Goal: Task Accomplishment & Management: Manage account settings

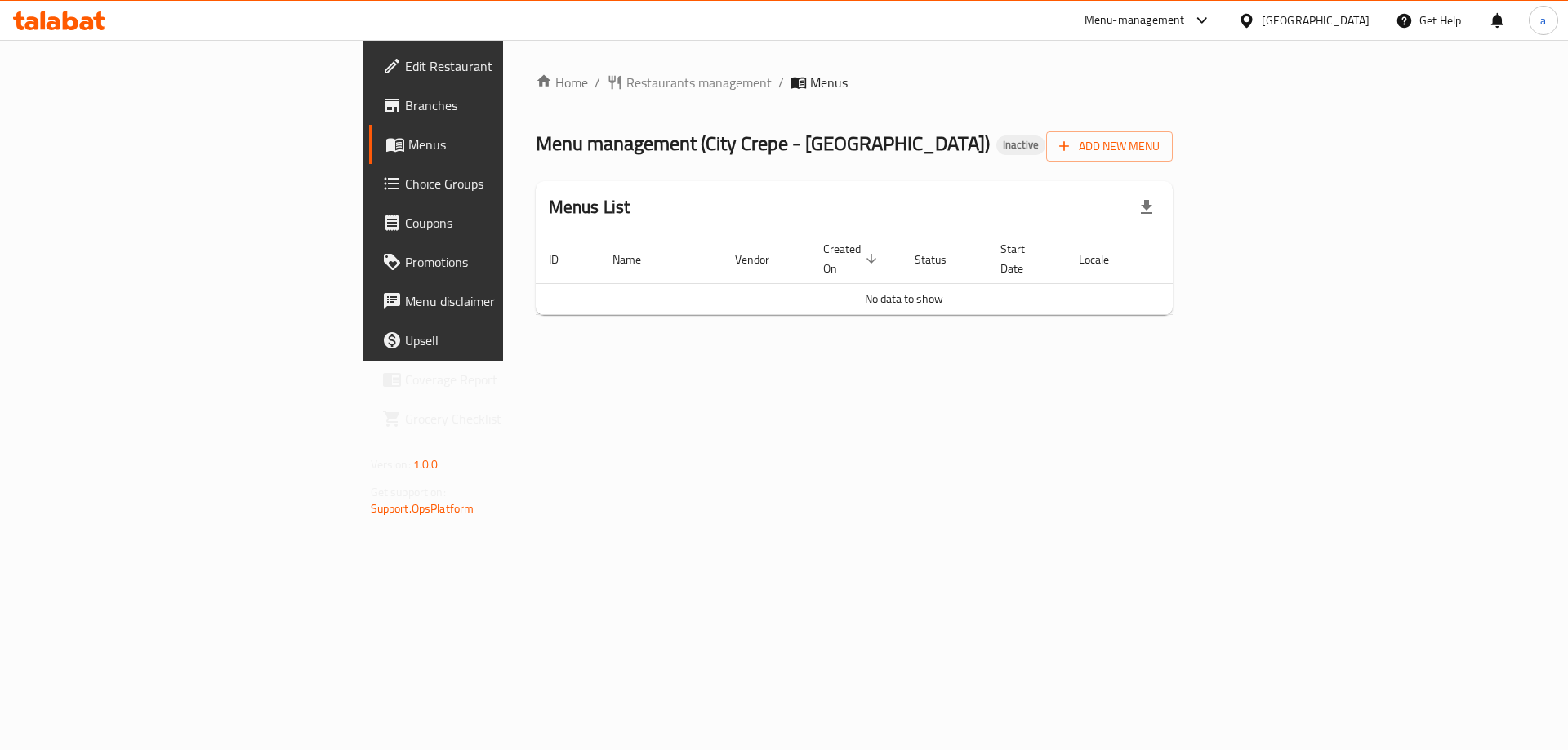
click at [405, 96] on span "Branches" at bounding box center [508, 106] width 206 height 20
click at [1359, 14] on div "[GEOGRAPHIC_DATA]" at bounding box center [1315, 21] width 108 height 18
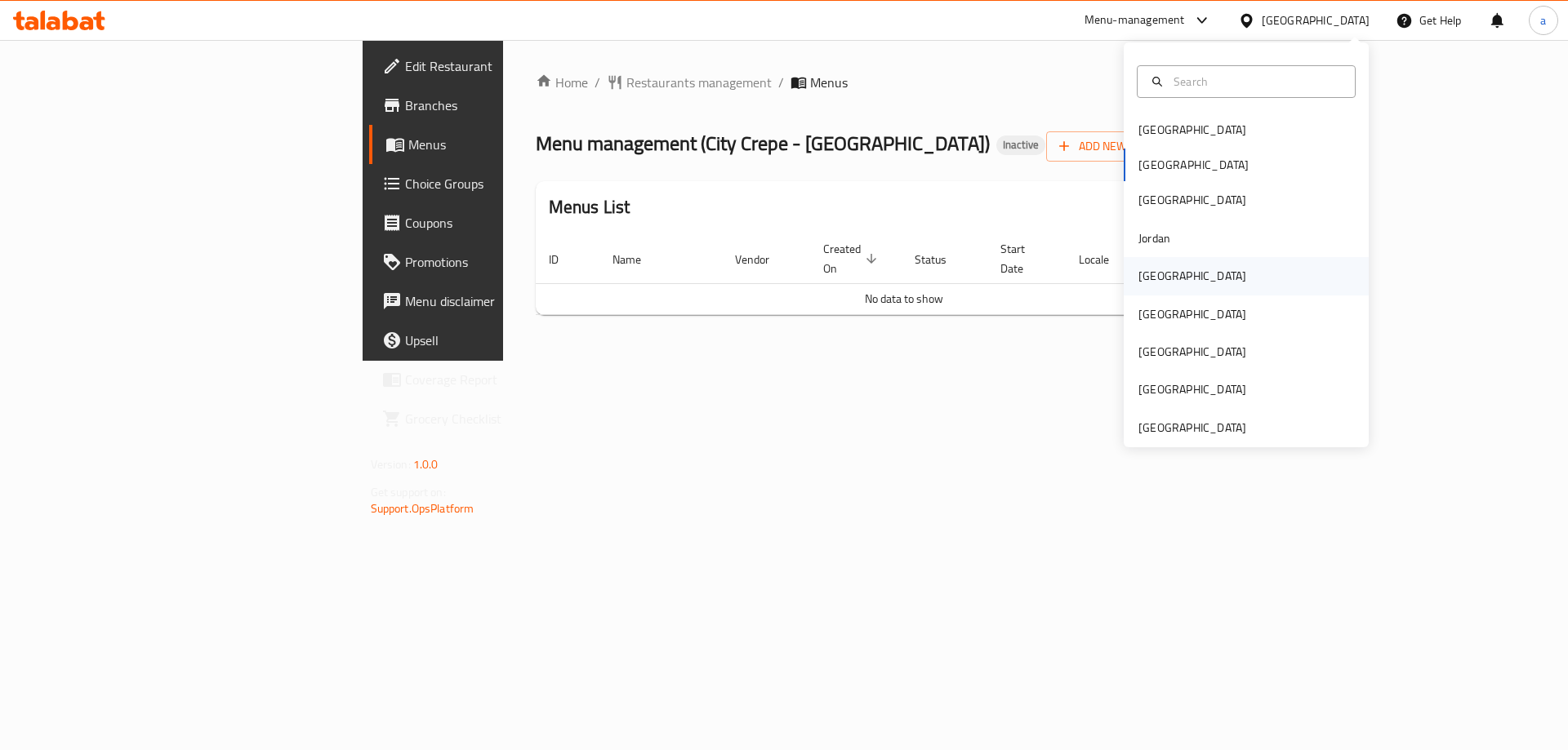
click at [1167, 272] on div "[GEOGRAPHIC_DATA]" at bounding box center [1193, 276] width 134 height 38
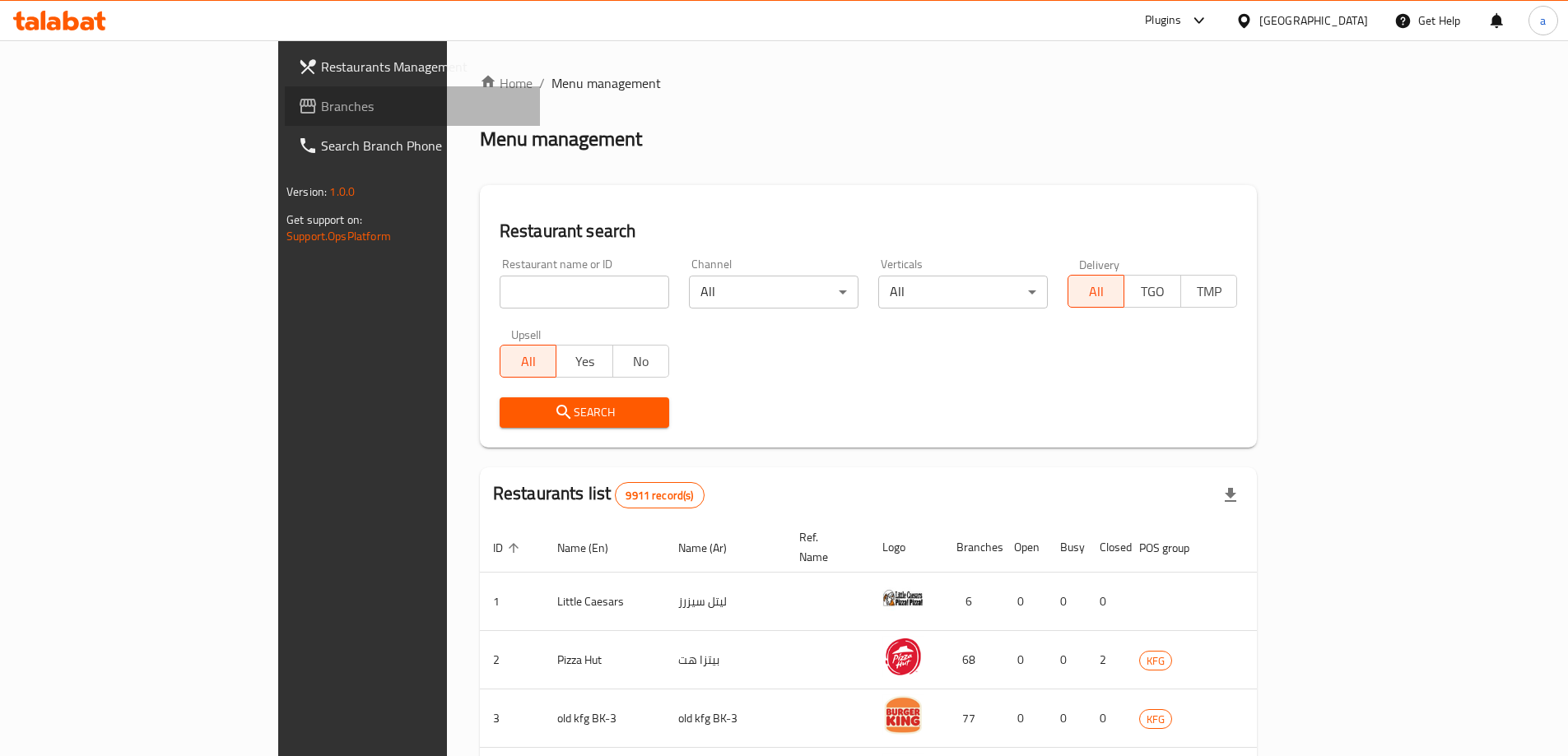
click at [285, 118] on link "Branches" at bounding box center [412, 106] width 255 height 39
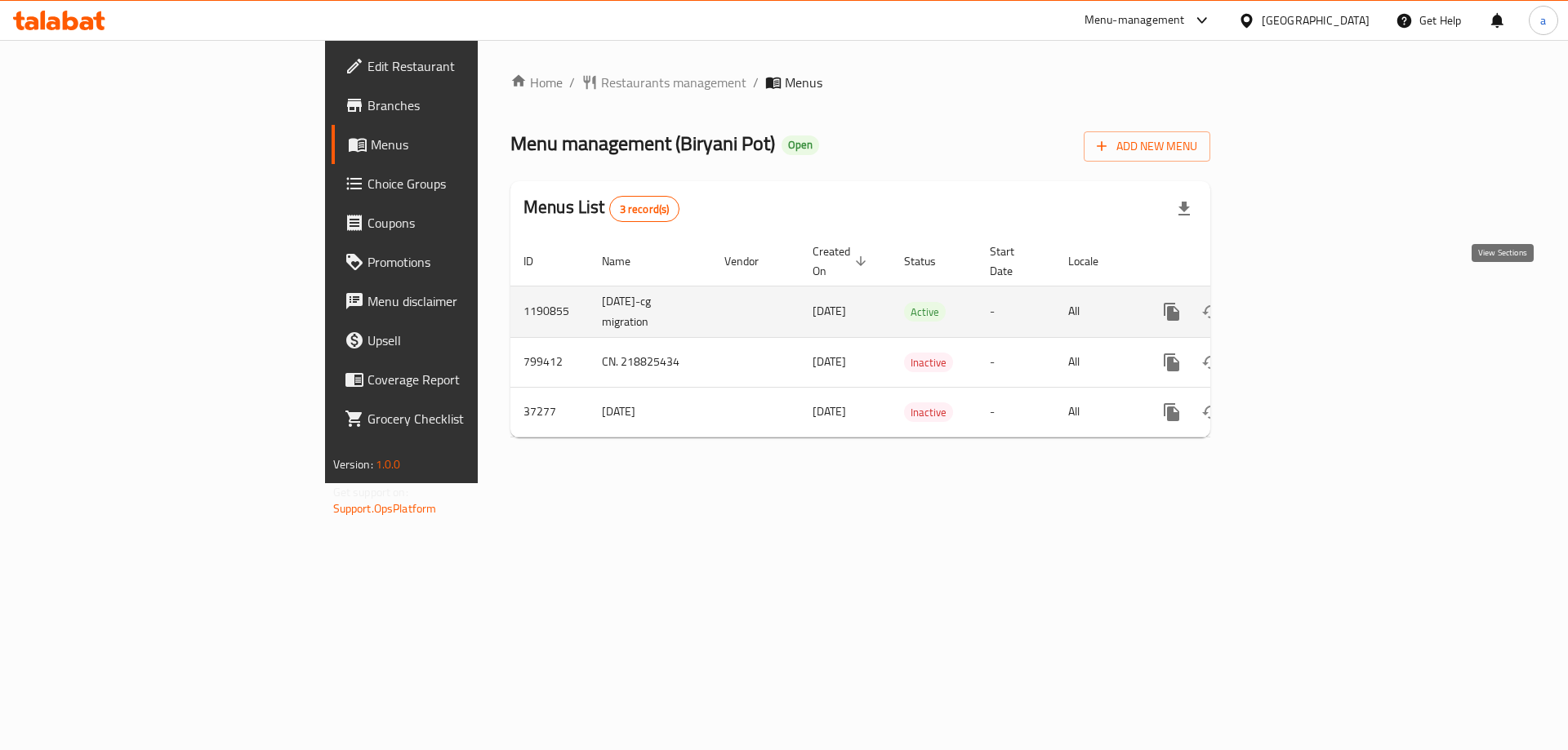
click at [1299, 302] on icon "enhanced table" at bounding box center [1289, 312] width 20 height 20
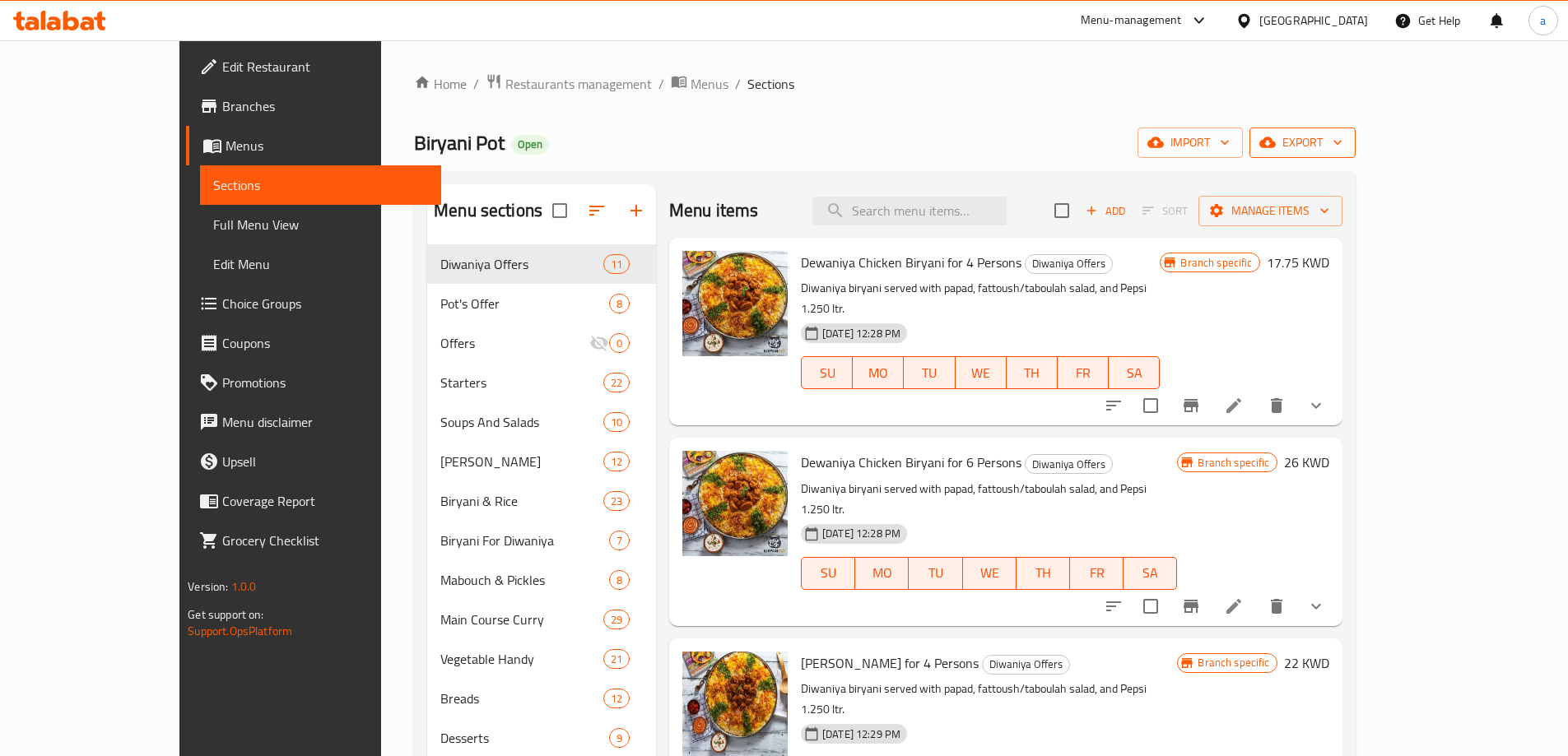
click at [1343, 141] on span "export" at bounding box center [1303, 142] width 80 height 21
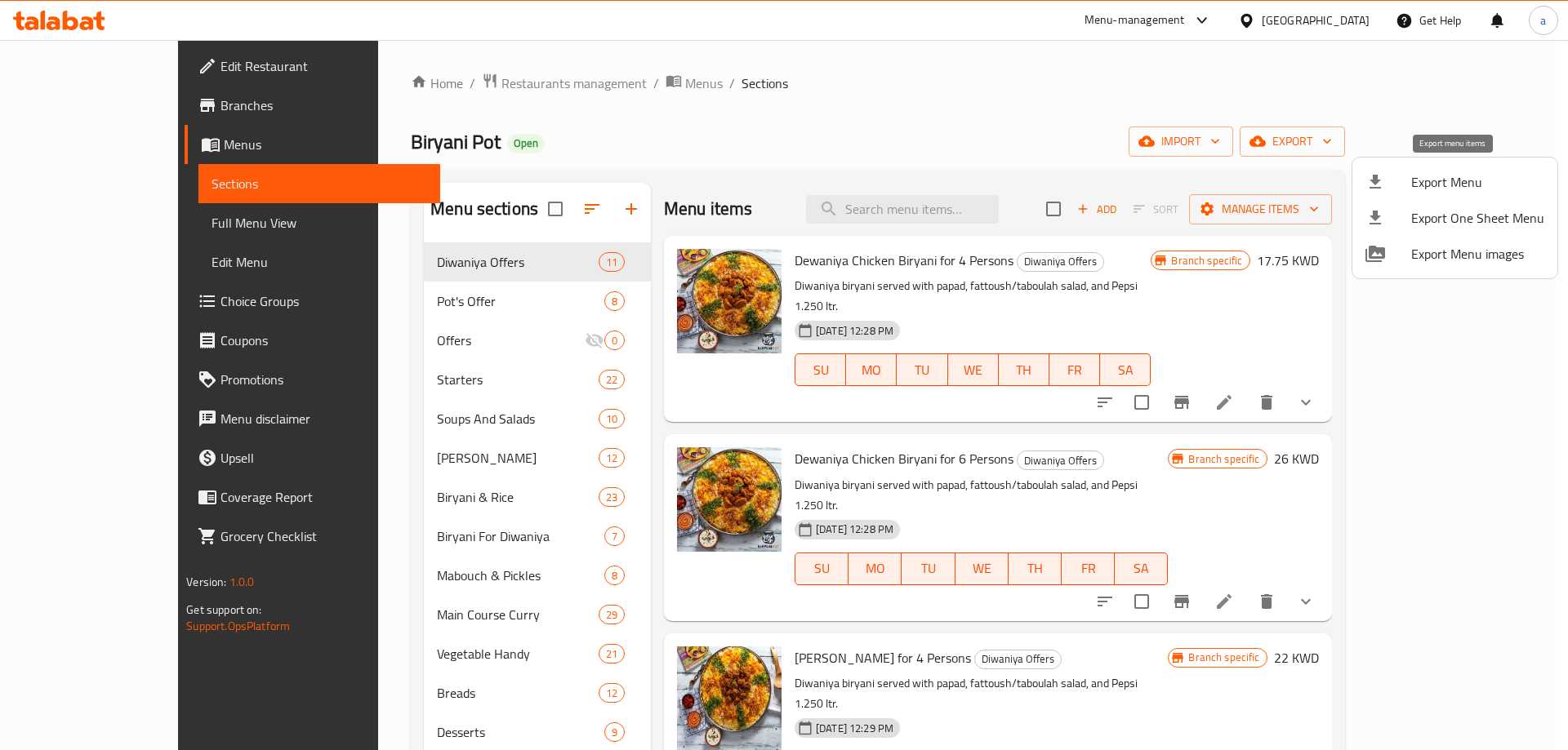
click at [1449, 172] on span "Export Menu" at bounding box center [1478, 182] width 133 height 20
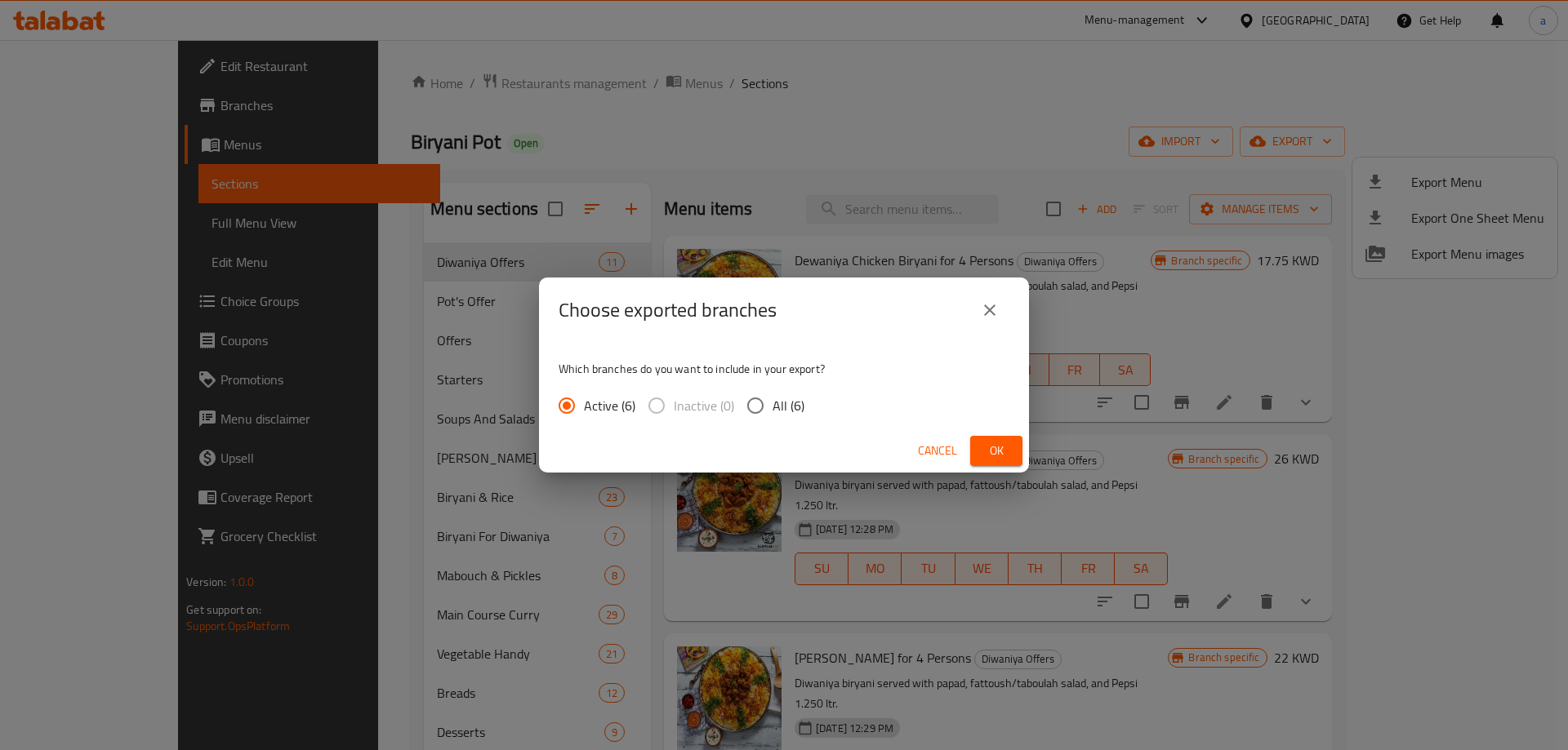
click at [751, 402] on input "All (6)" at bounding box center [755, 406] width 34 height 34
radio input "true"
click at [1005, 443] on span "Ok" at bounding box center [996, 451] width 26 height 21
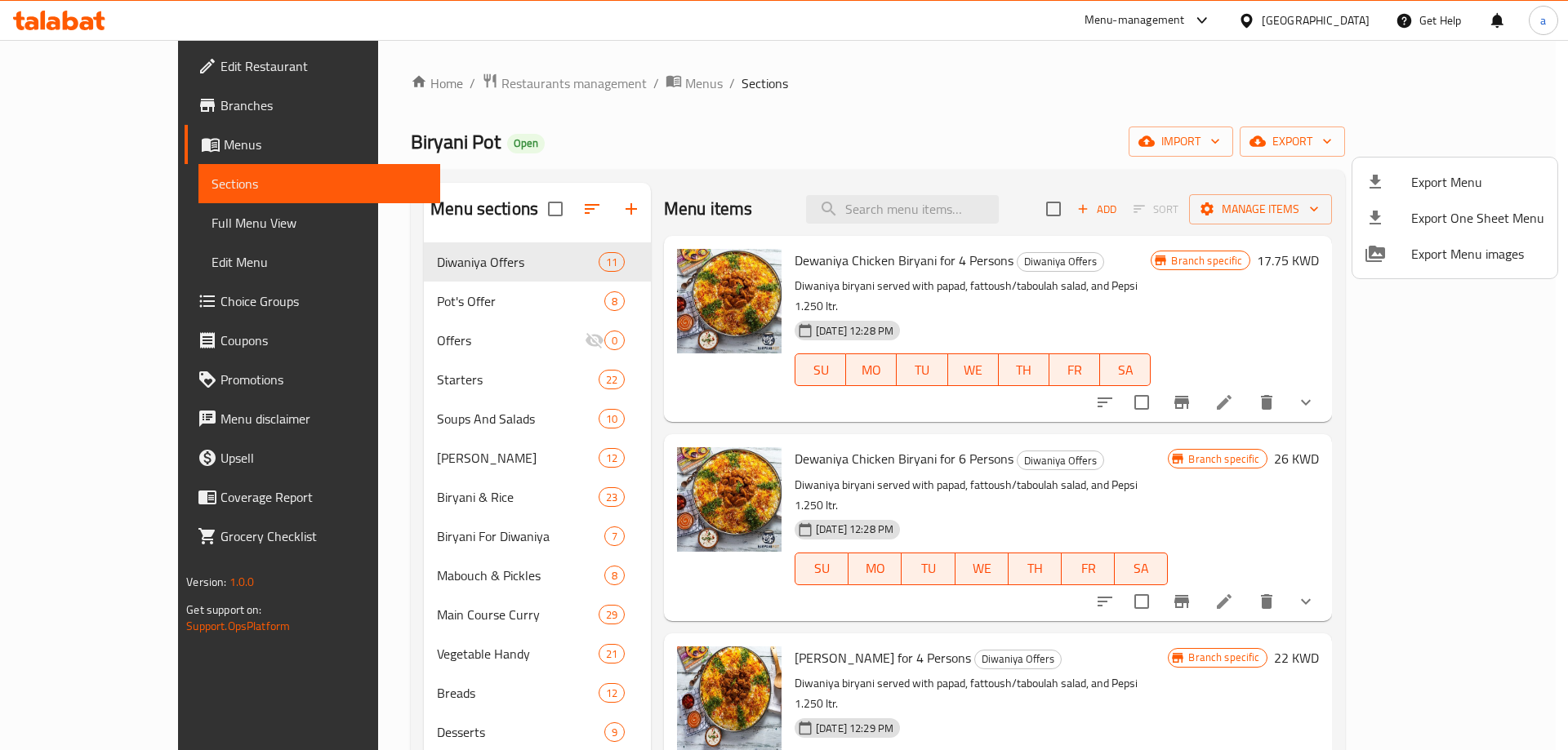
click at [156, 103] on div at bounding box center [784, 375] width 1568 height 750
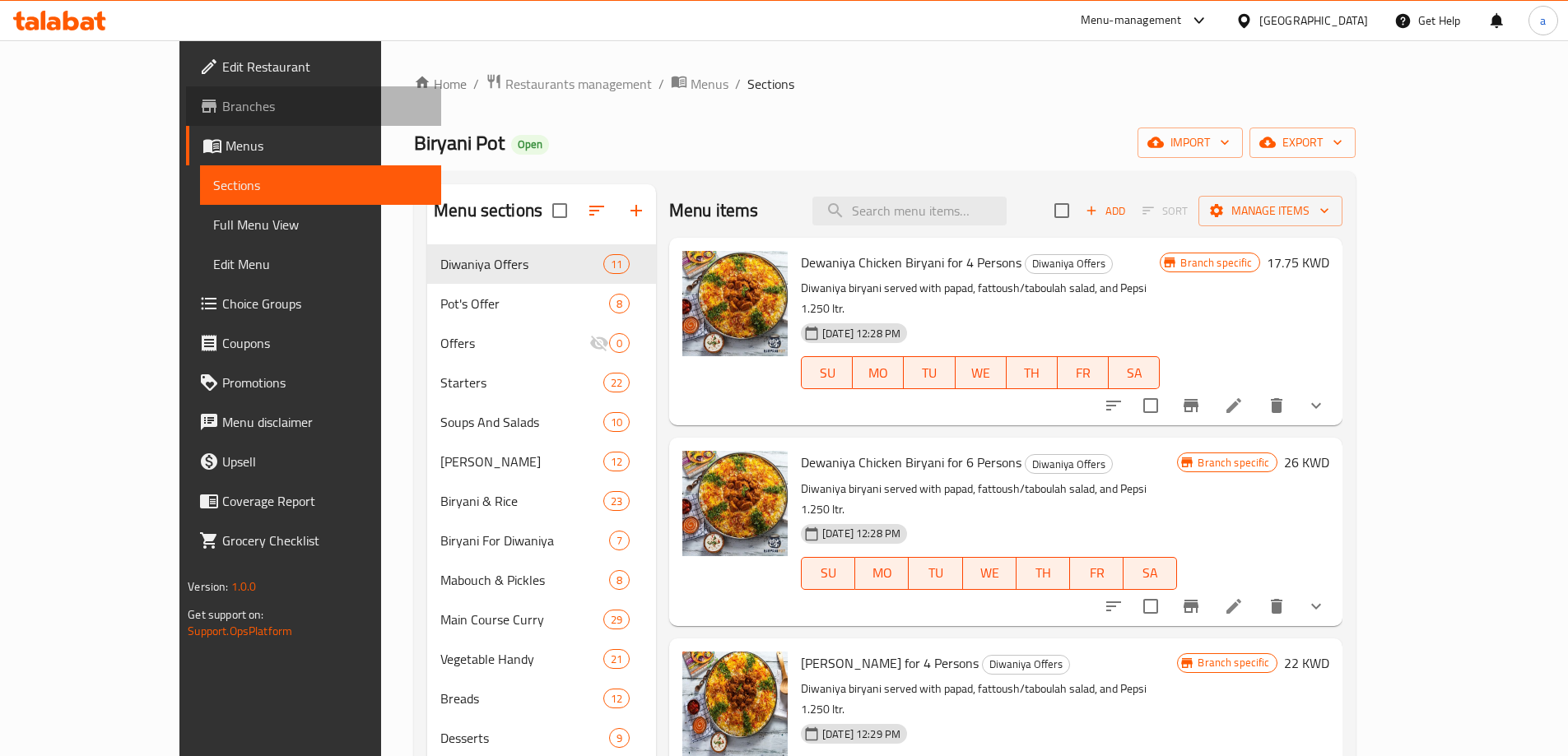
click at [223, 114] on span "Branches" at bounding box center [326, 107] width 206 height 20
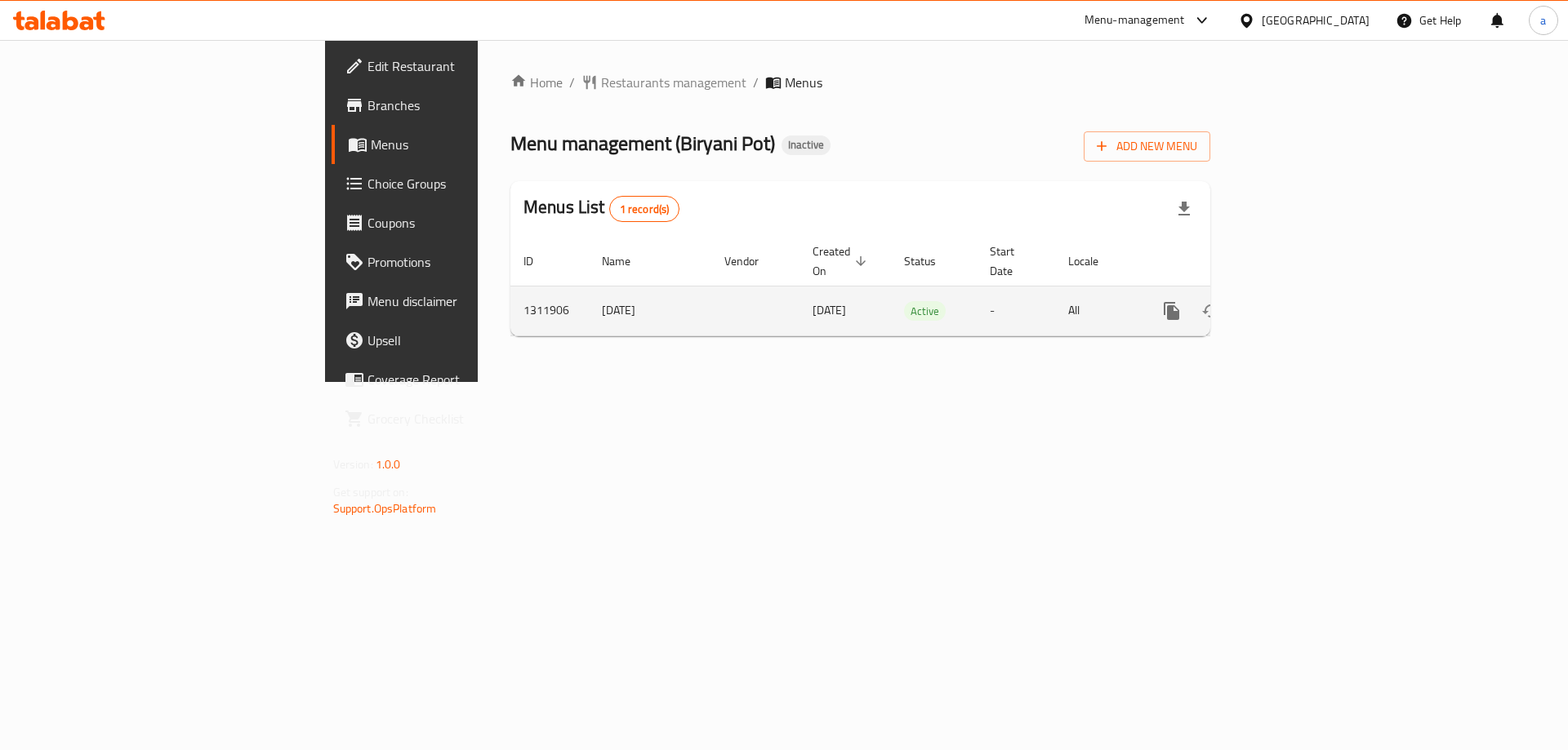
click at [1297, 304] on icon "enhanced table" at bounding box center [1289, 311] width 14 height 14
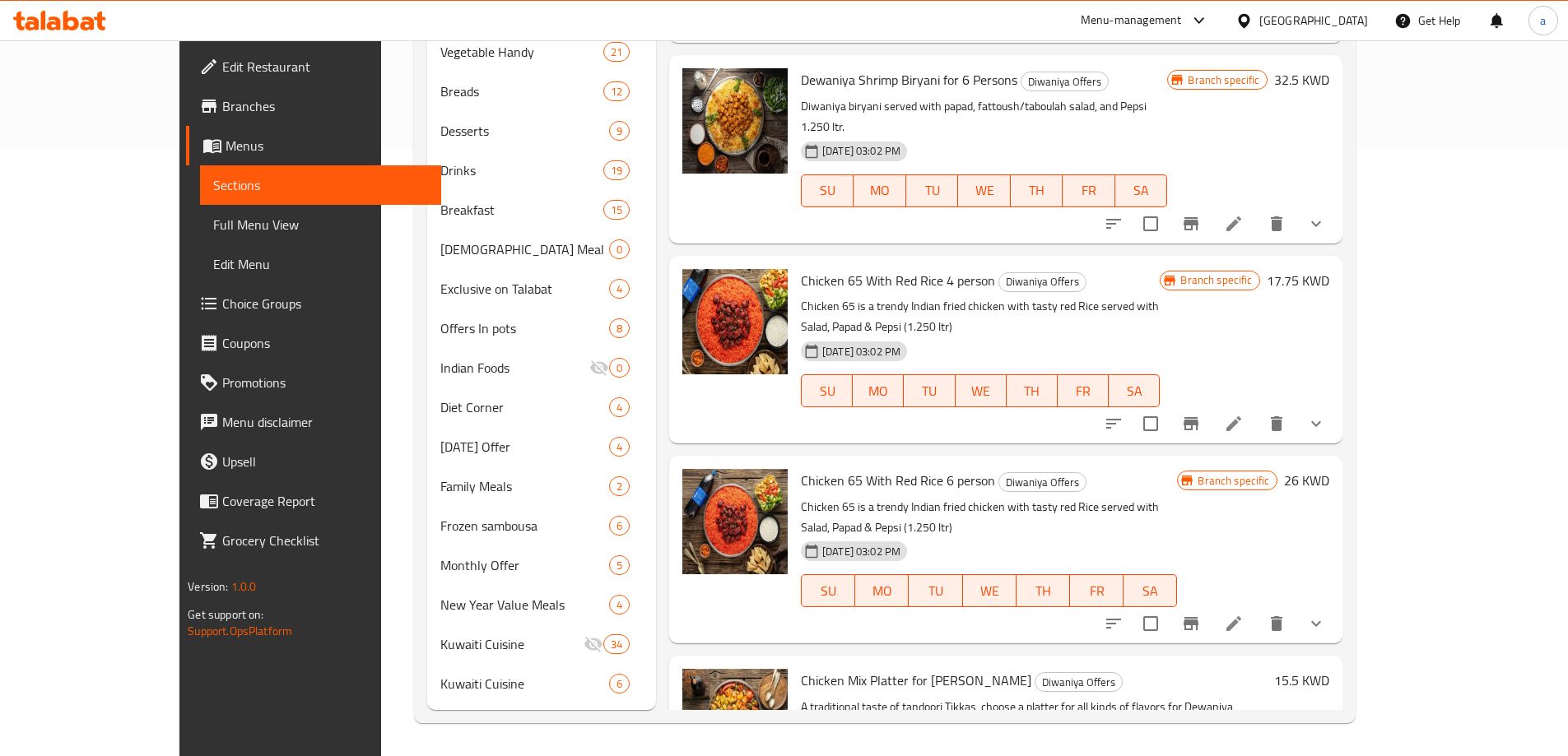
scroll to position [309, 0]
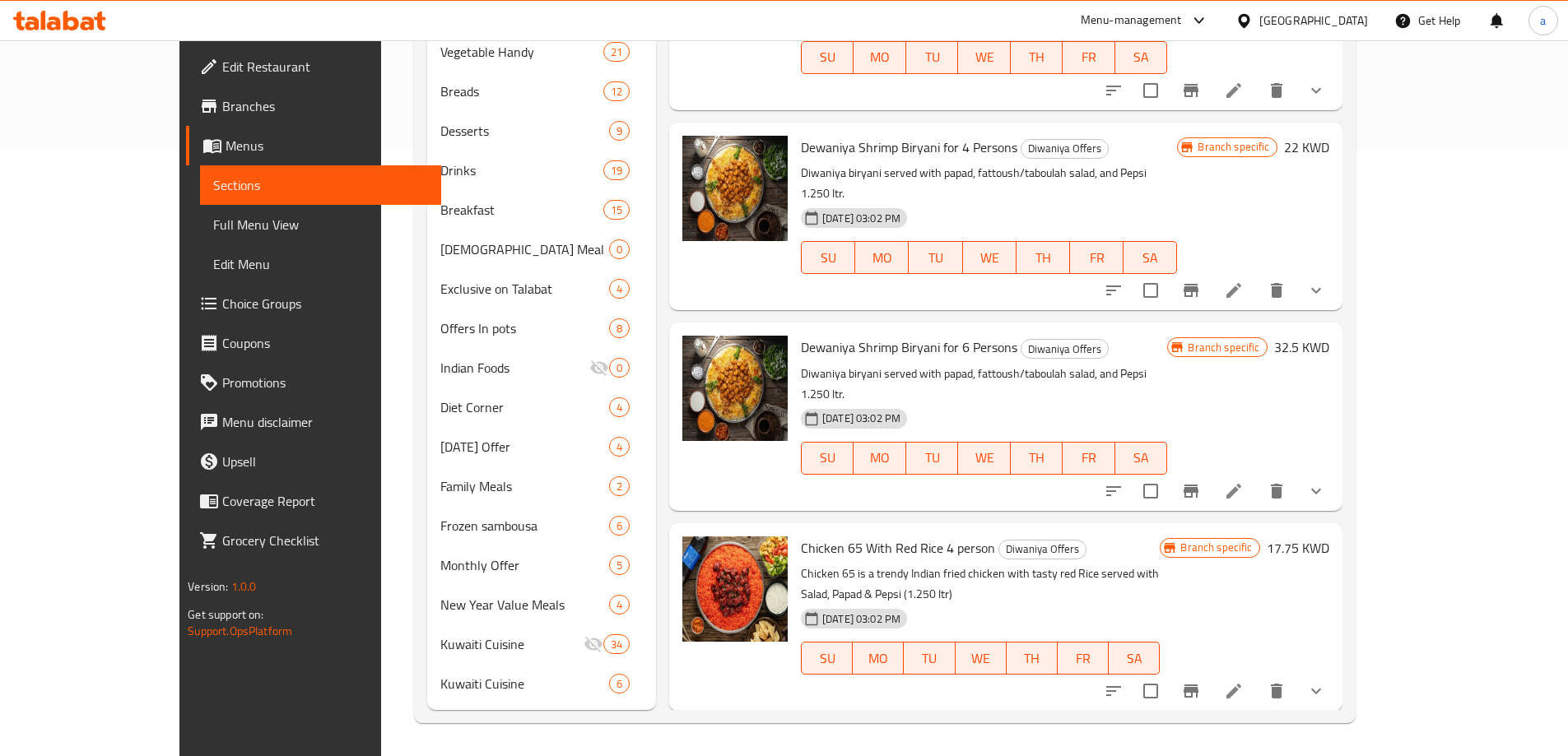
click at [213, 216] on span "Full Menu View" at bounding box center [321, 225] width 215 height 20
click at [213, 231] on span "Full Menu View" at bounding box center [321, 225] width 215 height 20
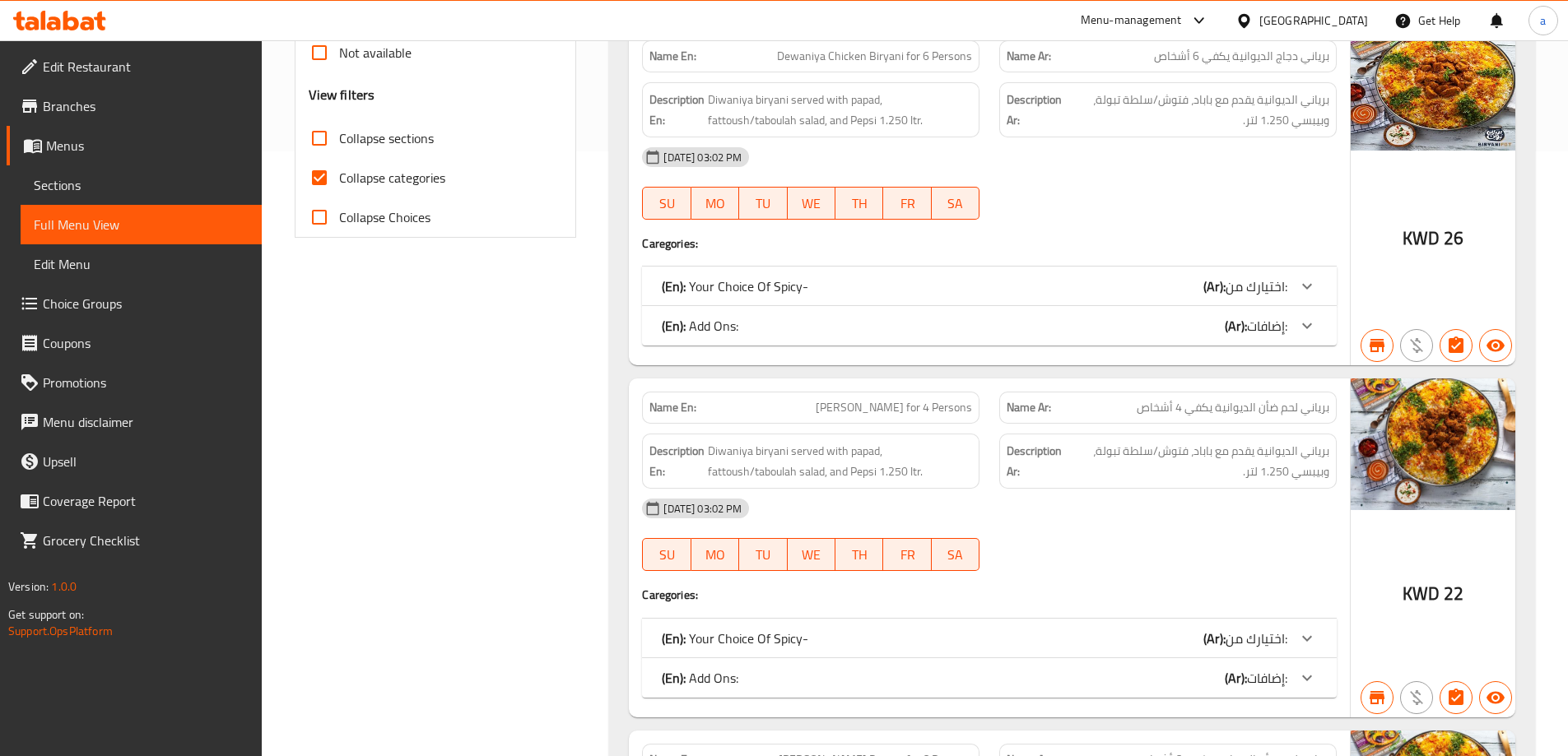
scroll to position [525, 0]
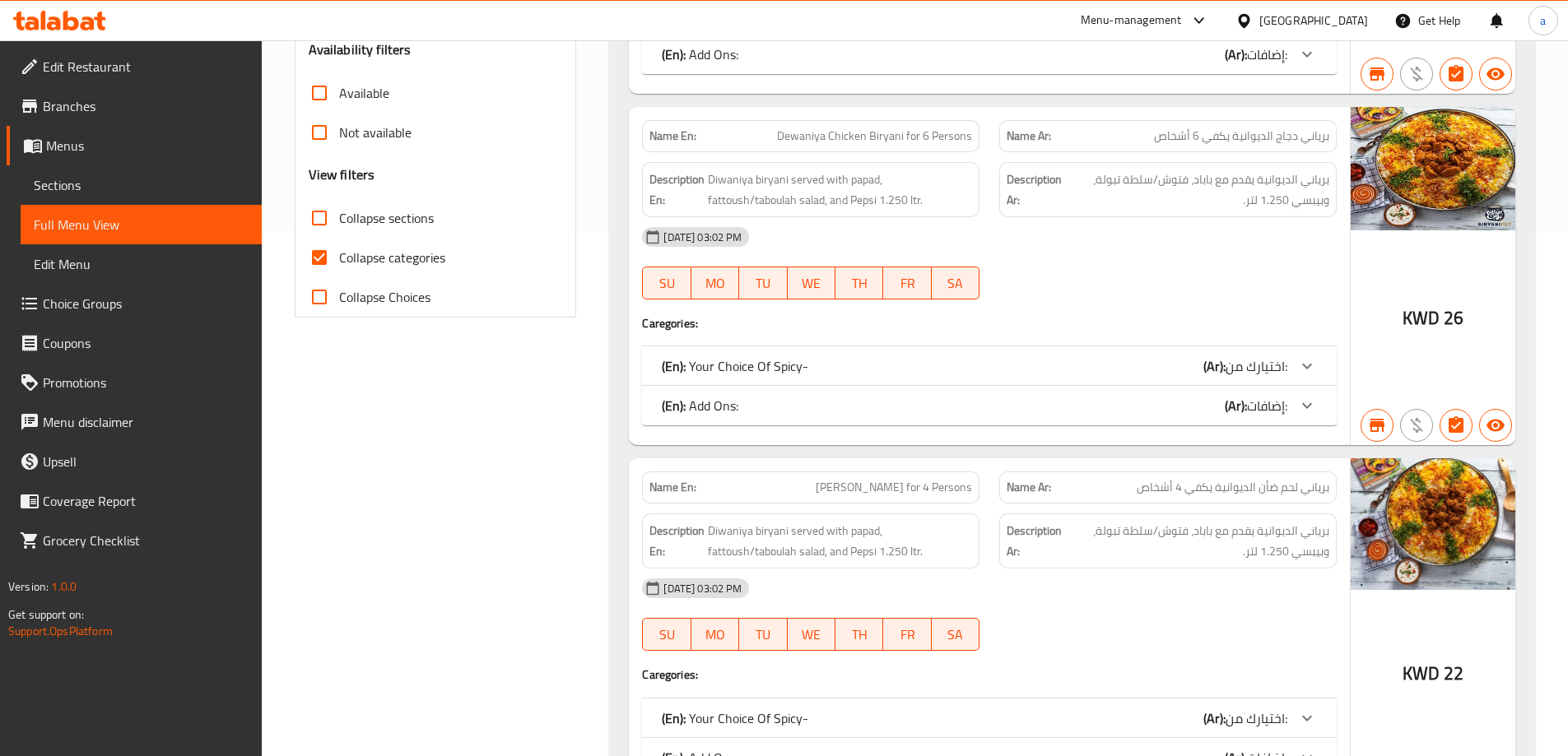
click at [331, 258] on input "Collapse categories" at bounding box center [319, 257] width 39 height 39
click at [348, 251] on span "Collapse categories" at bounding box center [392, 258] width 106 height 20
click at [339, 251] on input "Collapse categories" at bounding box center [319, 257] width 39 height 39
click at [315, 256] on input "Collapse categories" at bounding box center [319, 257] width 39 height 39
checkbox input "false"
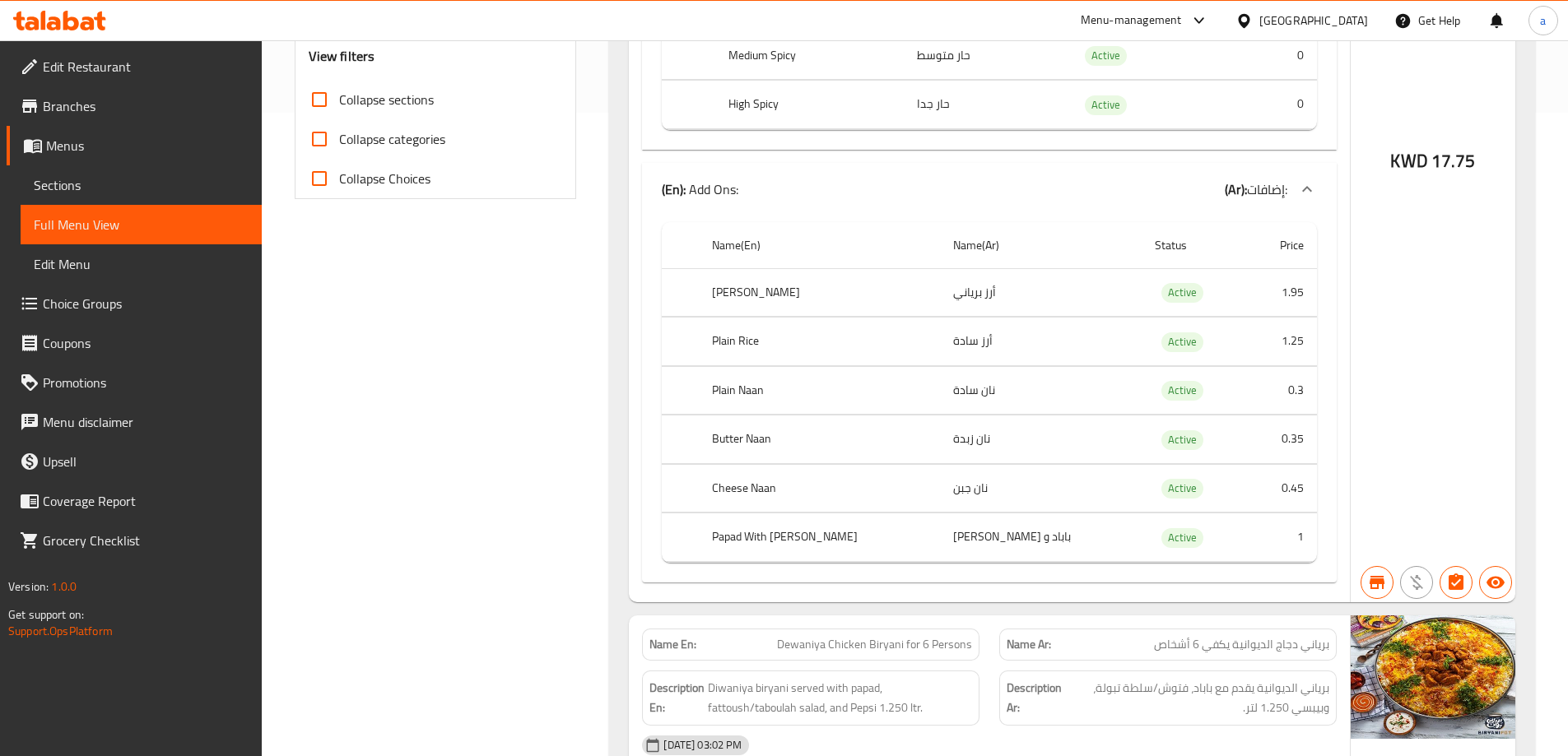
scroll to position [411, 0]
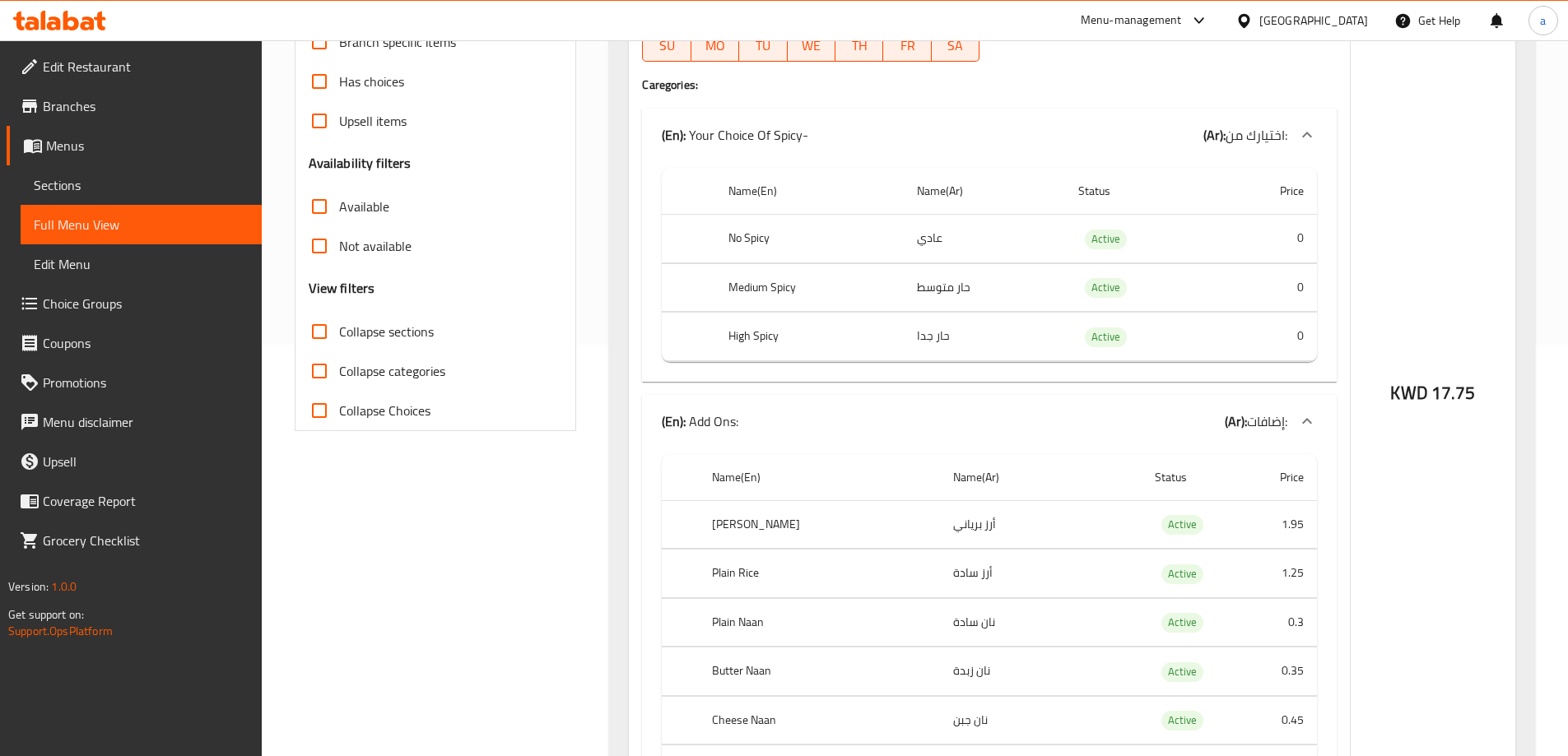
click at [149, 136] on span "Menus" at bounding box center [148, 146] width 202 height 20
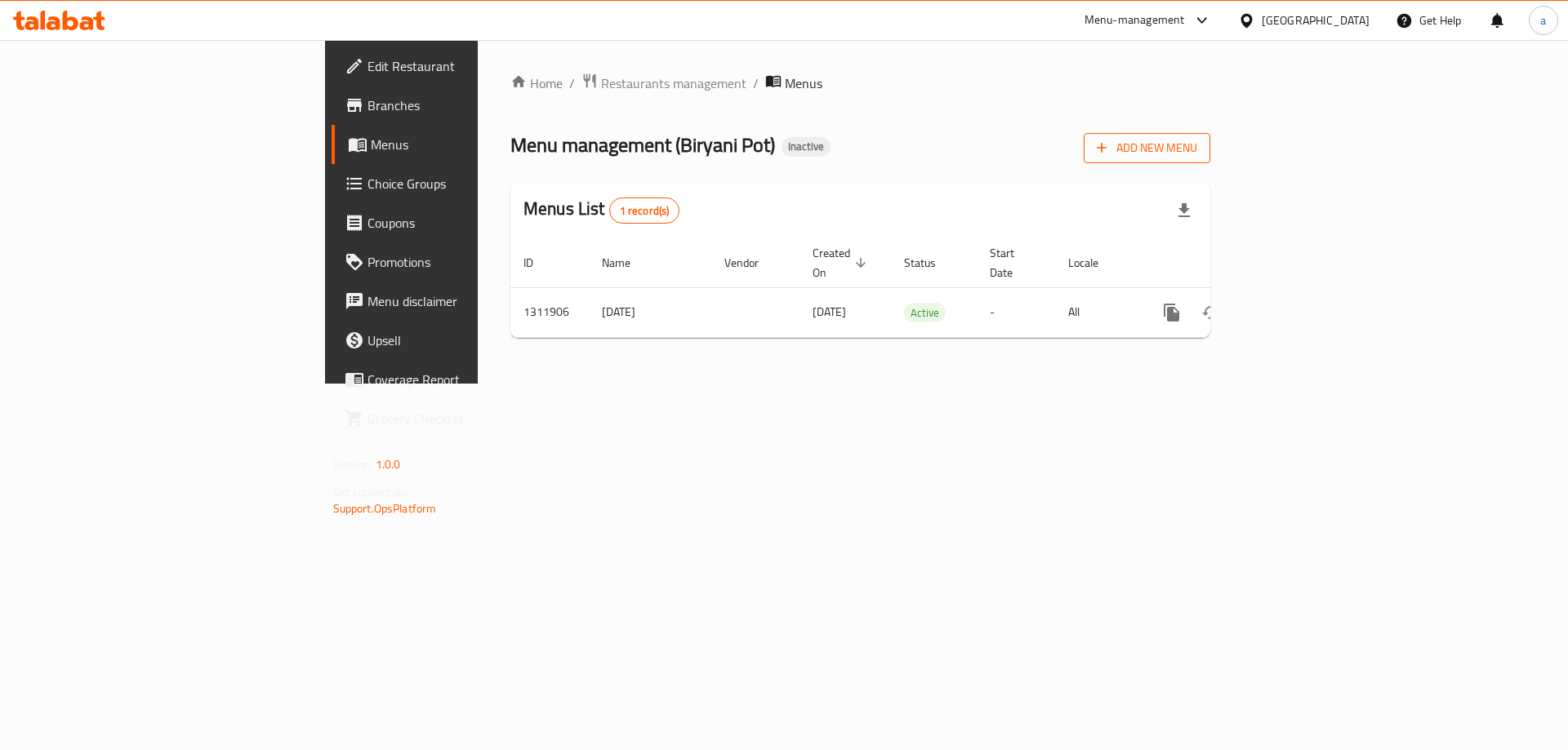
click at [1197, 157] on span "Add New Menu" at bounding box center [1146, 148] width 100 height 21
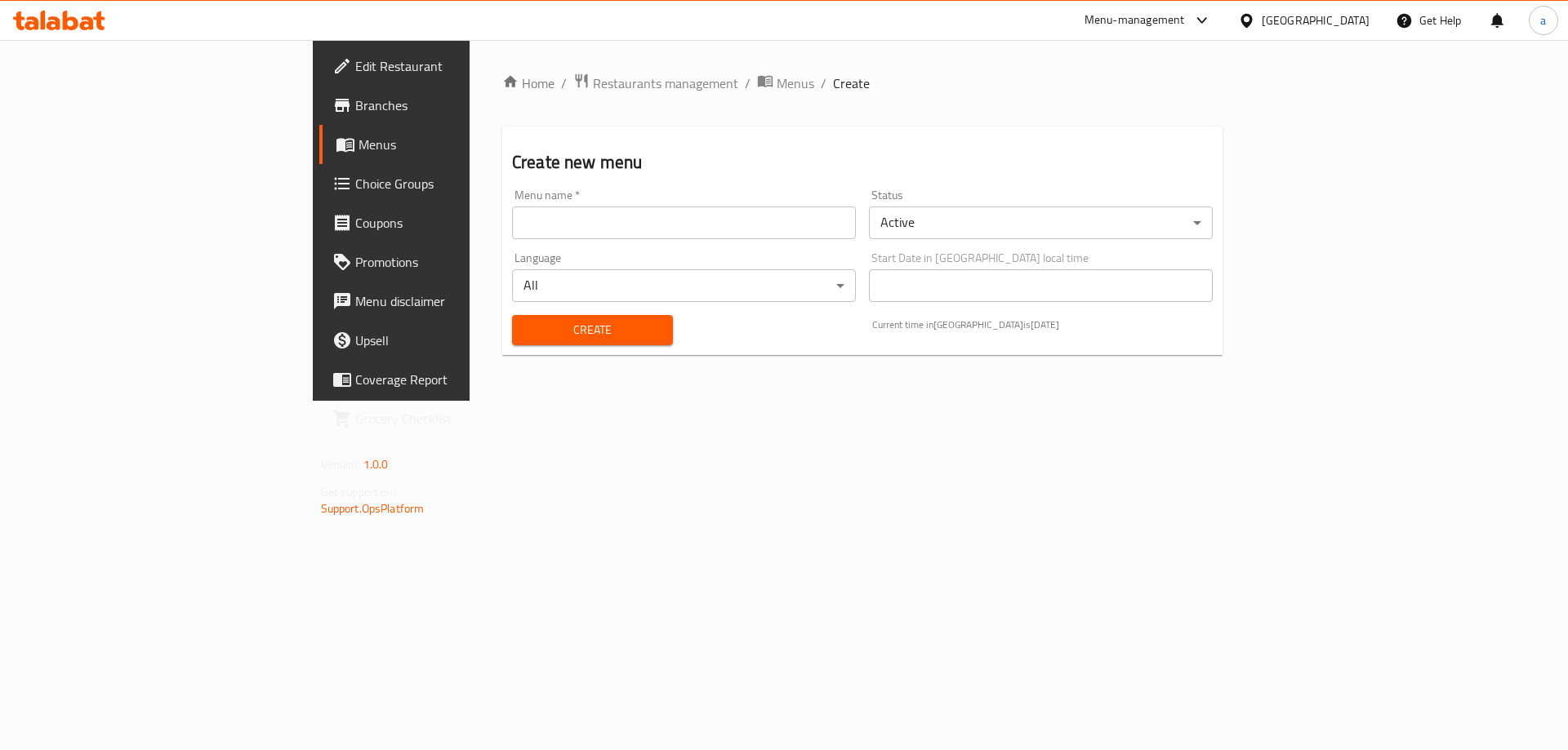
click at [512, 214] on input "text" at bounding box center [684, 223] width 344 height 33
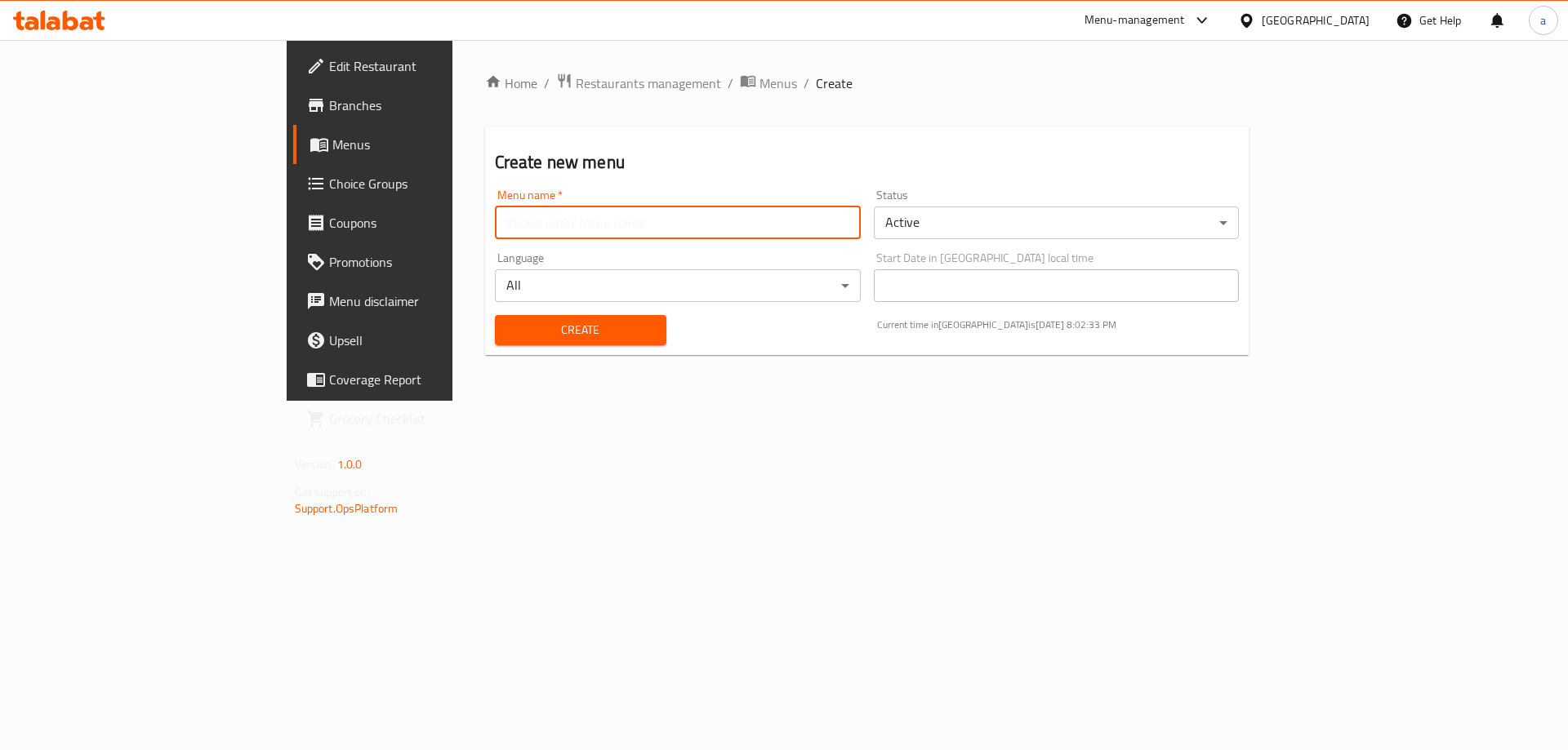
type input "Boda New menu"
click at [485, 311] on div "Create" at bounding box center [580, 330] width 191 height 50
click at [504, 347] on div "Create" at bounding box center [580, 330] width 191 height 50
click at [508, 333] on span "Create" at bounding box center [580, 330] width 146 height 21
click at [495, 220] on input "text" at bounding box center [678, 223] width 366 height 33
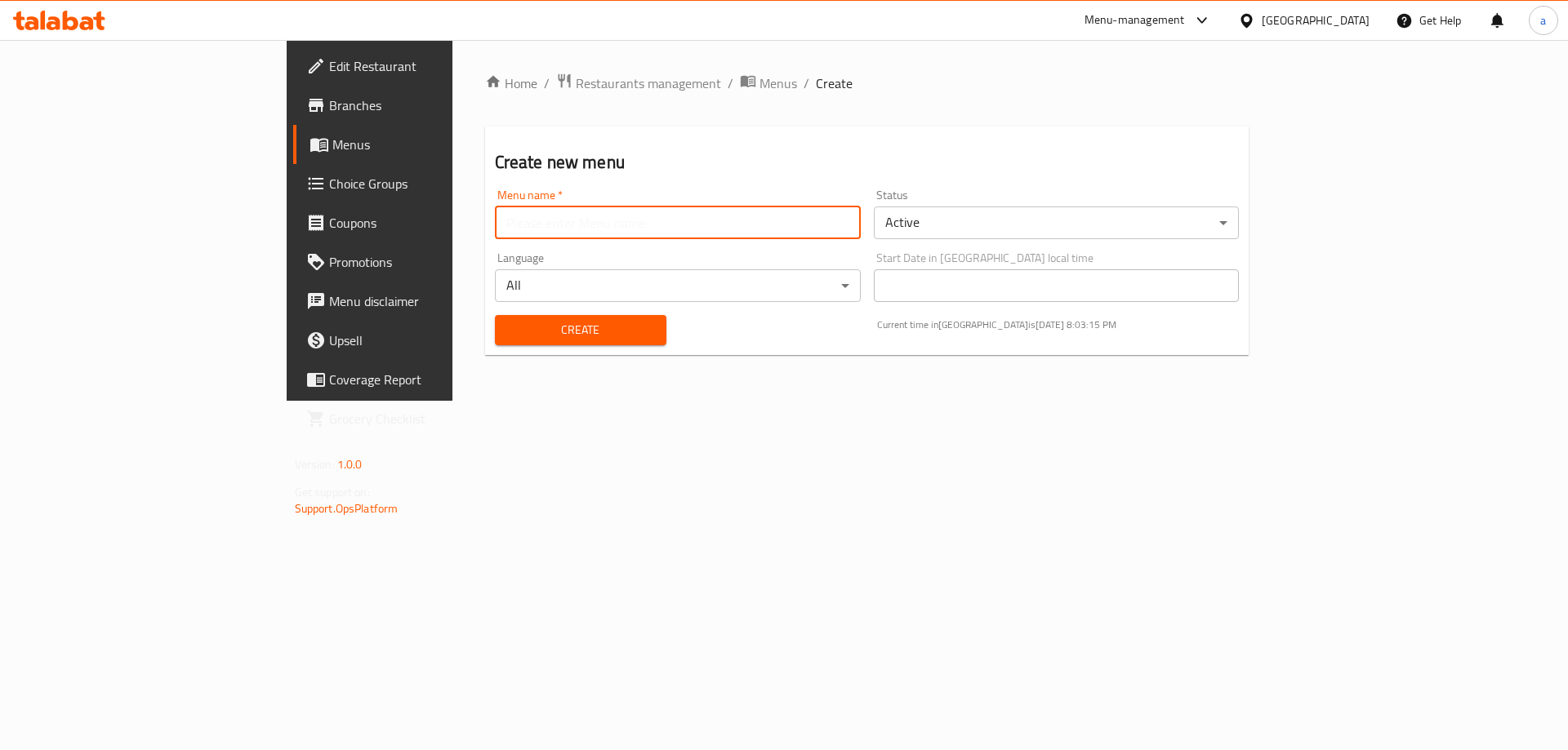
type input "Boda New menu"
click at [508, 326] on span "Create" at bounding box center [580, 330] width 146 height 21
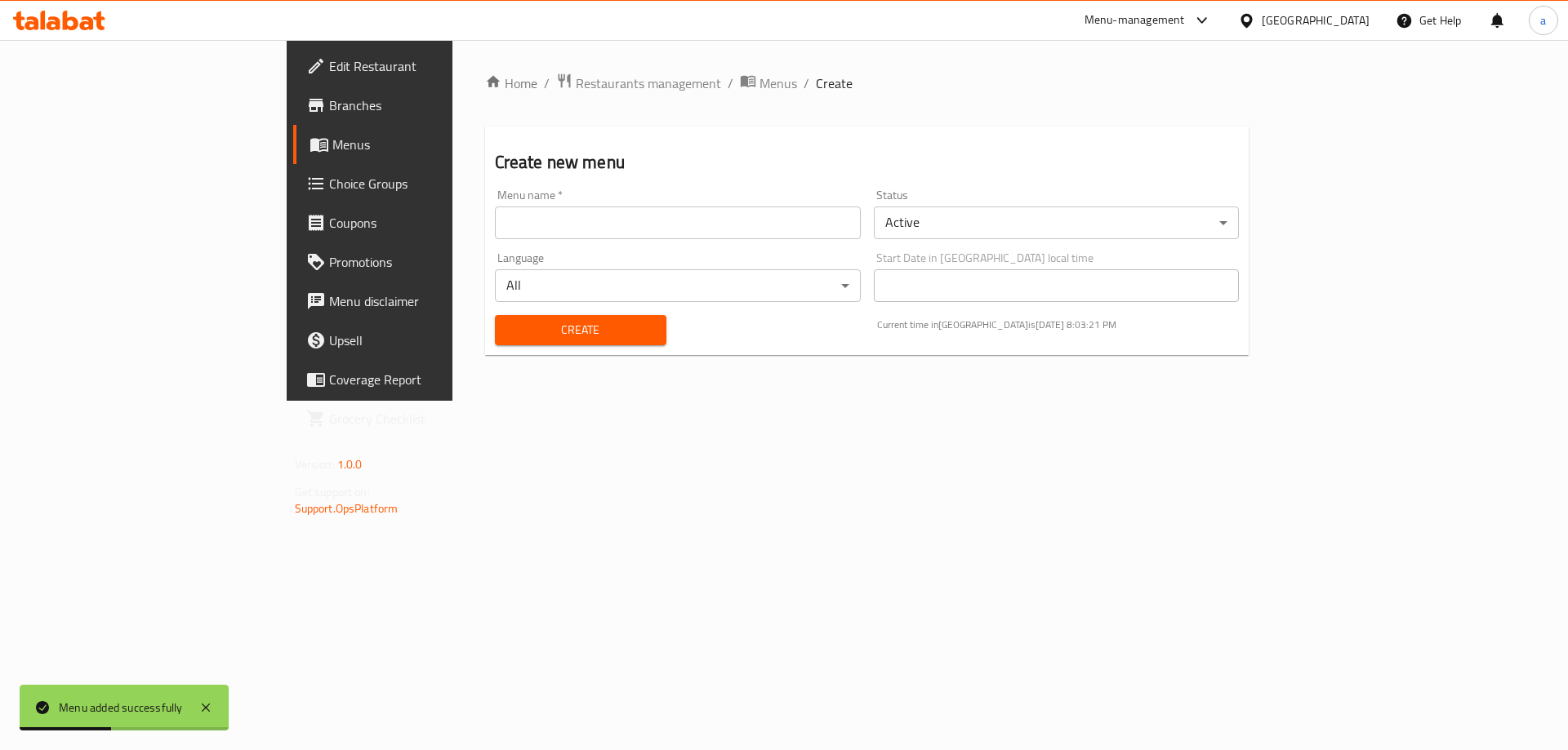
click at [332, 143] on span "Menus" at bounding box center [433, 145] width 204 height 20
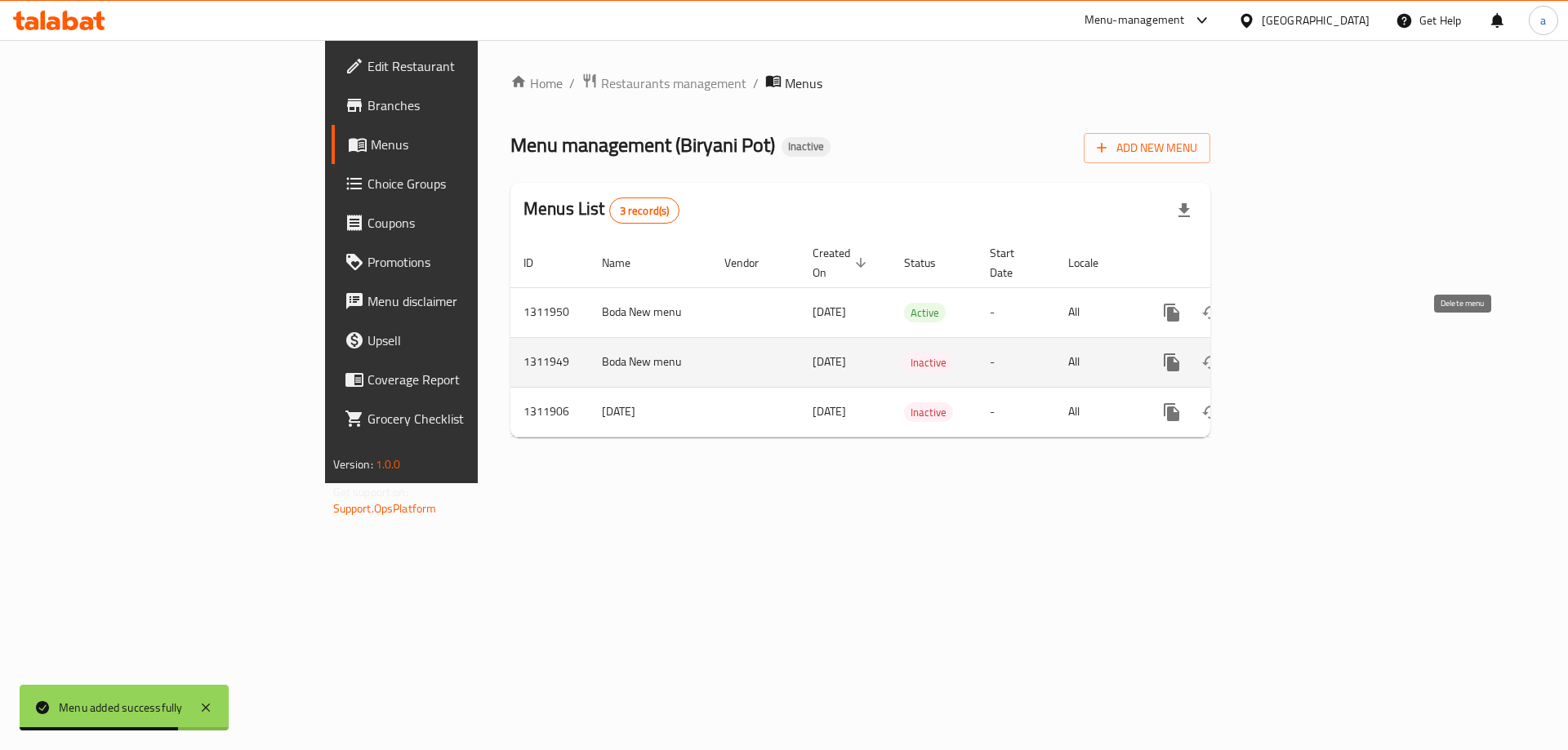
click at [1260, 353] on icon "enhanced table" at bounding box center [1250, 363] width 20 height 20
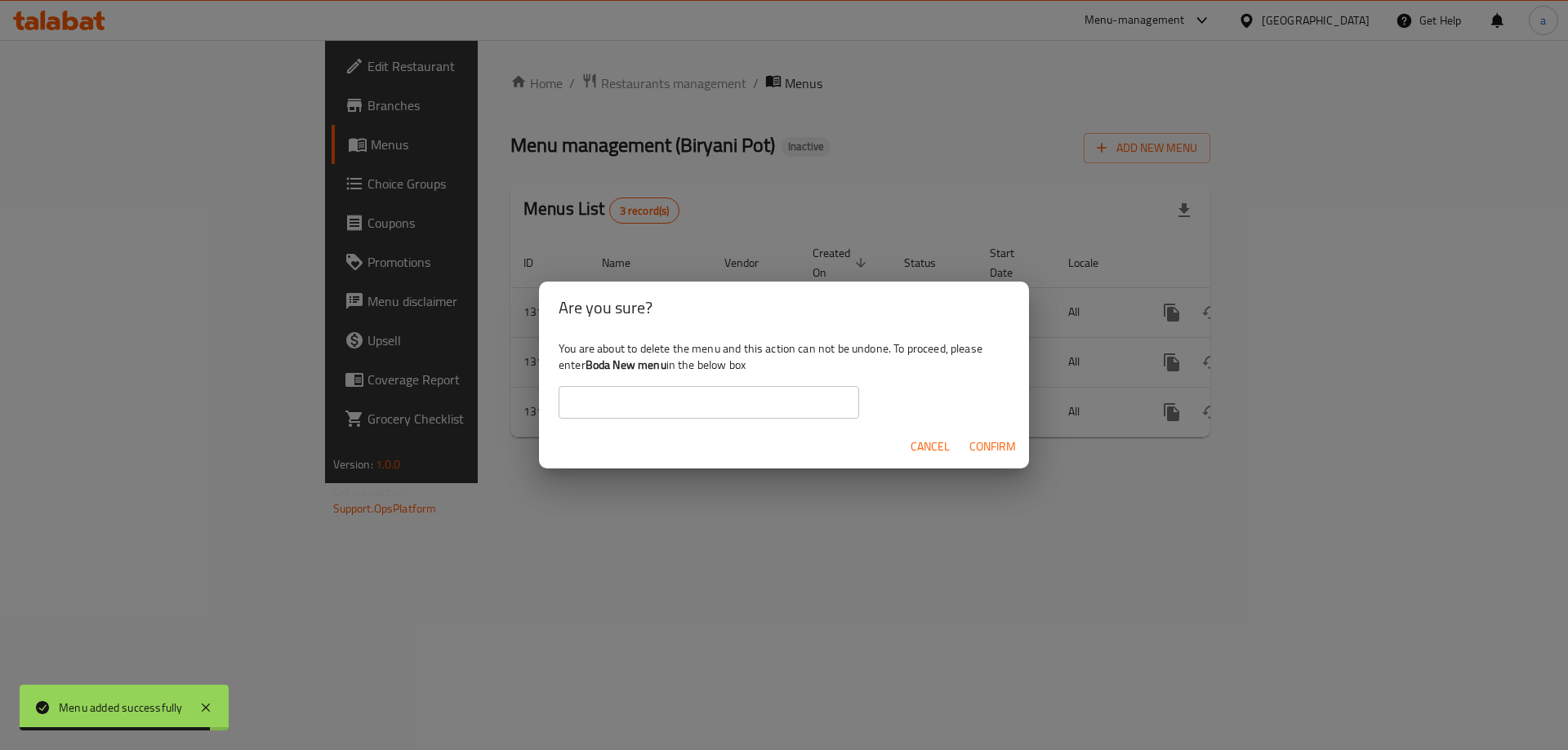
click at [918, 441] on span "Cancel" at bounding box center [929, 447] width 39 height 21
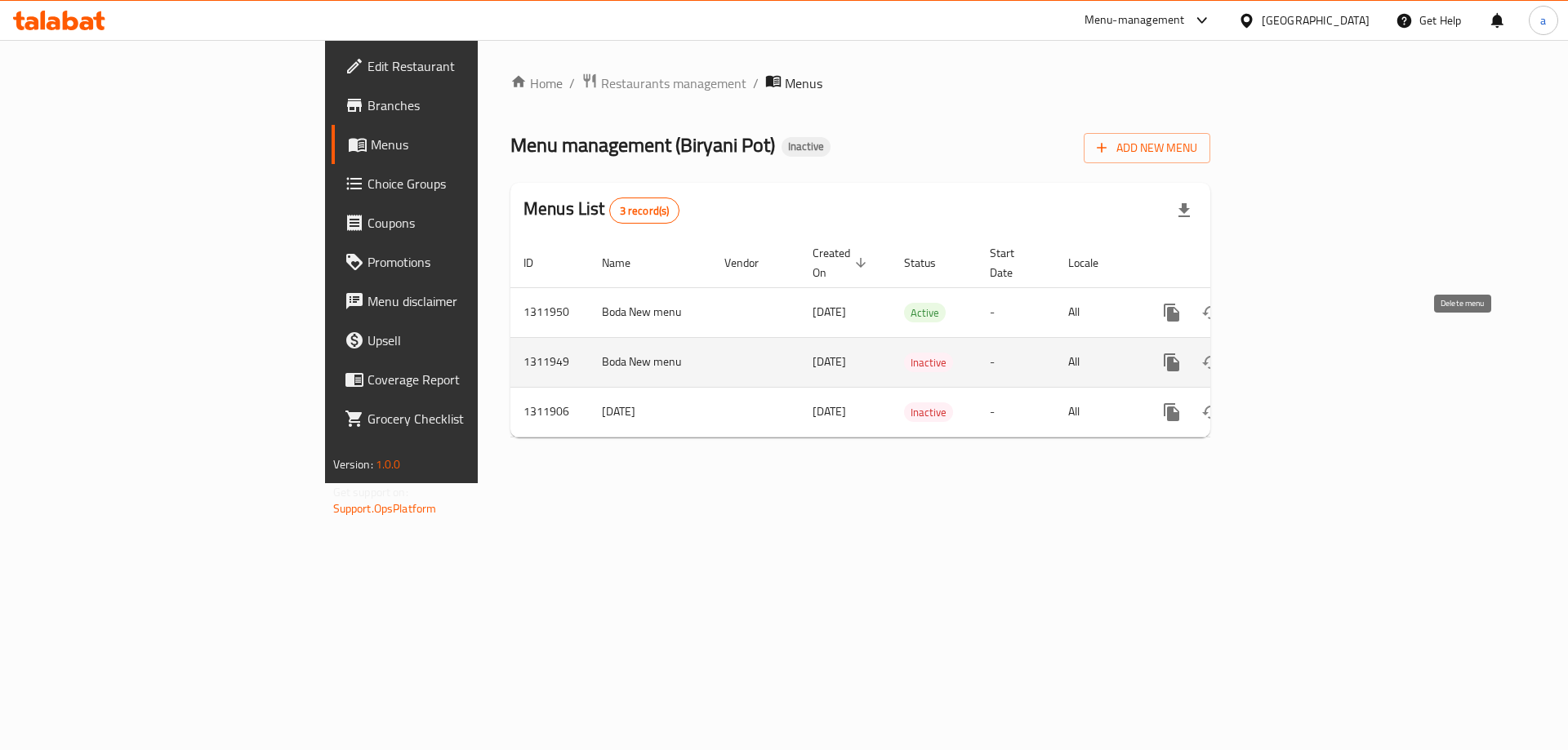
click at [1256, 356] on icon "enhanced table" at bounding box center [1250, 363] width 12 height 14
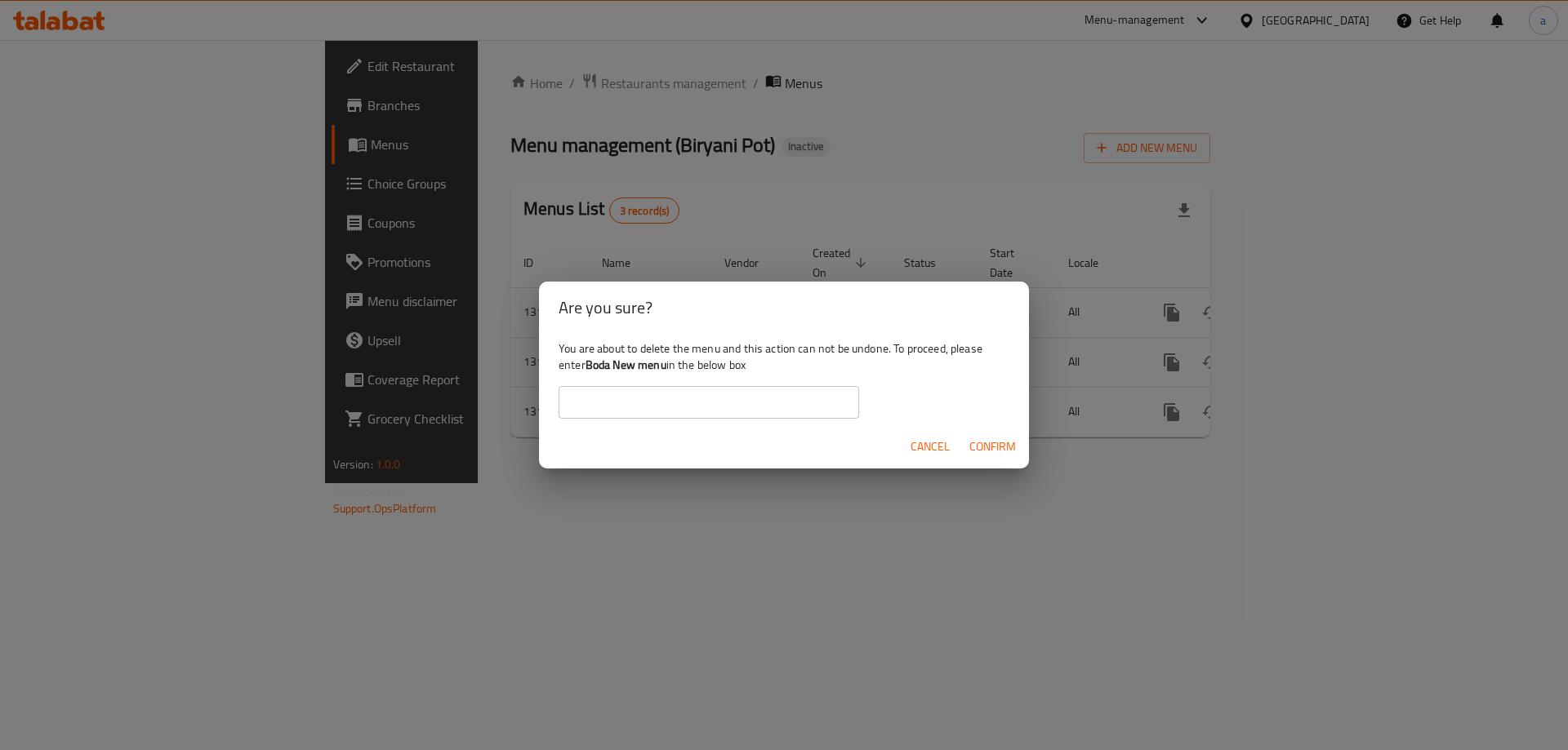
click at [762, 394] on input "text" at bounding box center [708, 403] width 300 height 33
click at [589, 365] on b "Boda New menu" at bounding box center [625, 365] width 81 height 21
drag, startPoint x: 589, startPoint y: 365, endPoint x: 653, endPoint y: 368, distance: 64.1
click at [653, 368] on b "Boda New menu" at bounding box center [625, 365] width 81 height 21
copy b "Boda New menu"
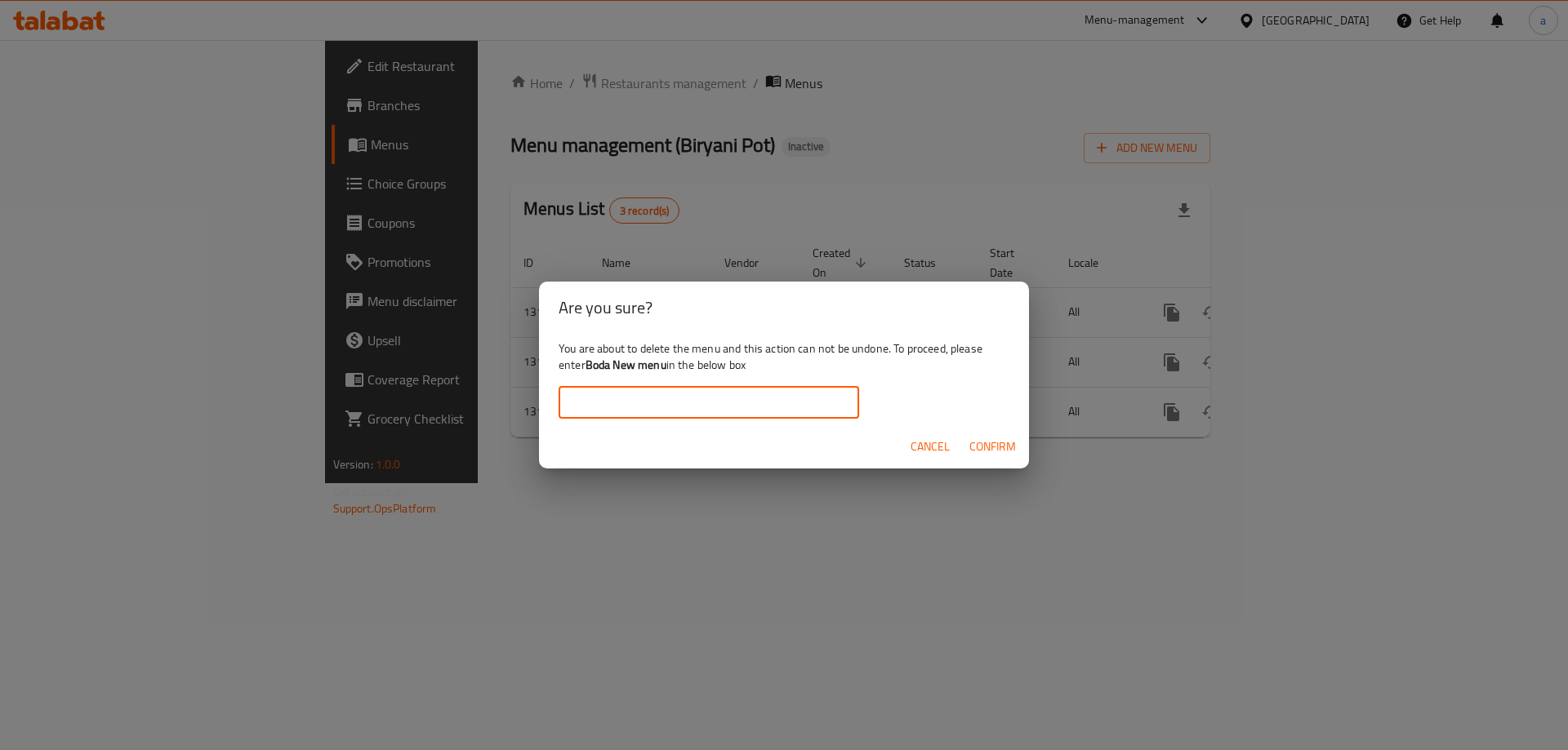
click at [650, 395] on input "text" at bounding box center [708, 403] width 300 height 33
paste input "Boda New menu"
type input "Boda New menu"
click at [999, 451] on span "Confirm" at bounding box center [992, 447] width 46 height 21
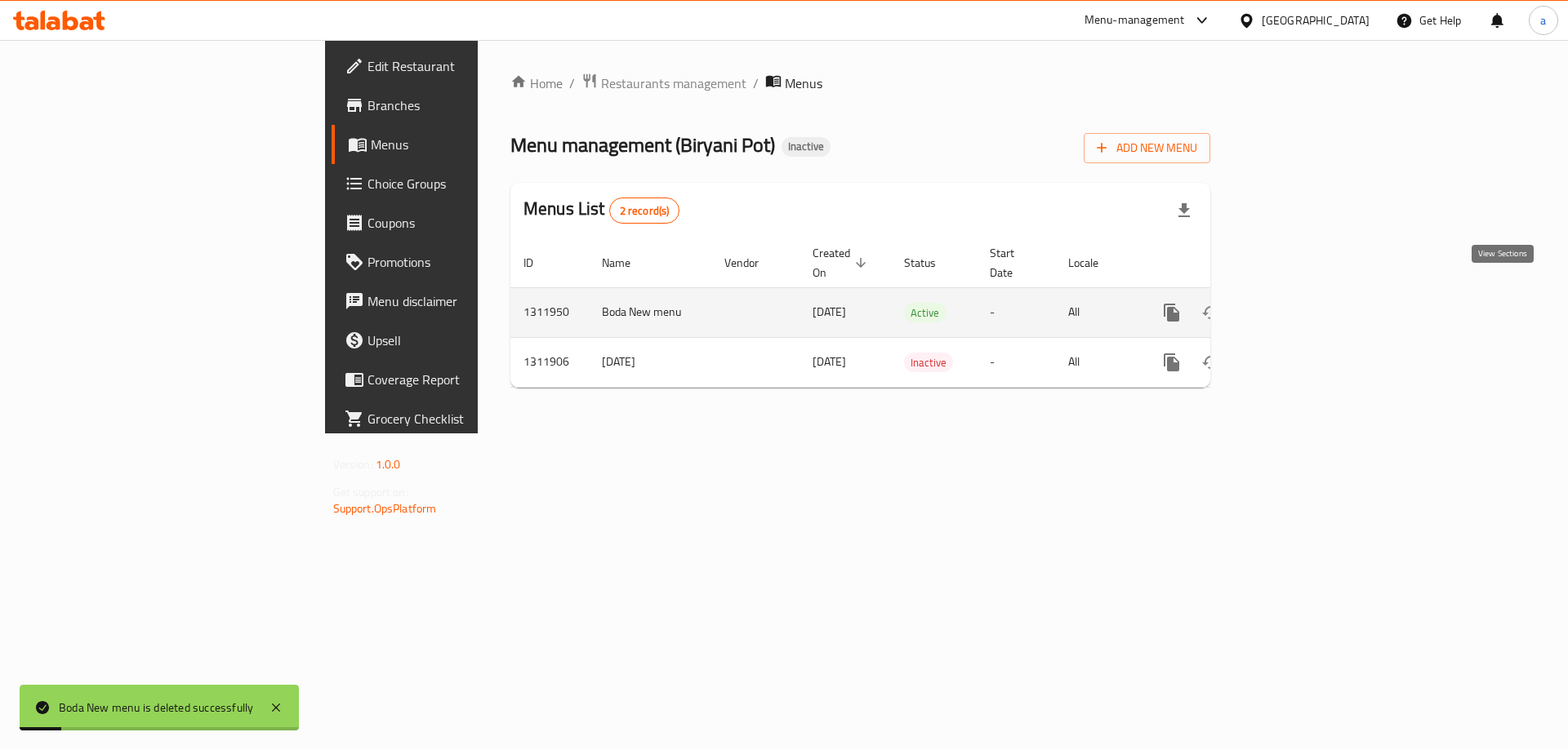
click at [1309, 297] on link "enhanced table" at bounding box center [1289, 312] width 39 height 39
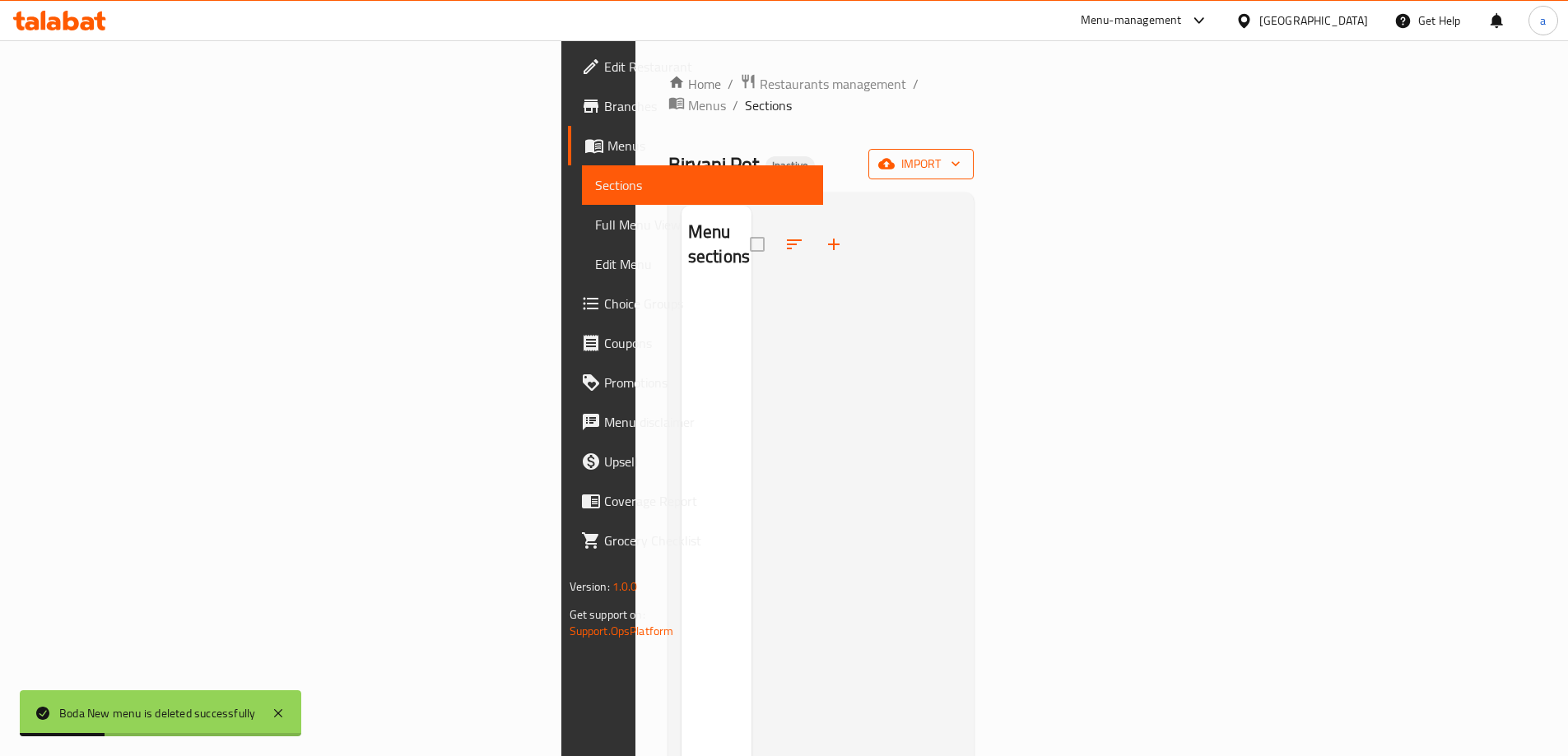
click at [961, 154] on span "import" at bounding box center [921, 164] width 79 height 21
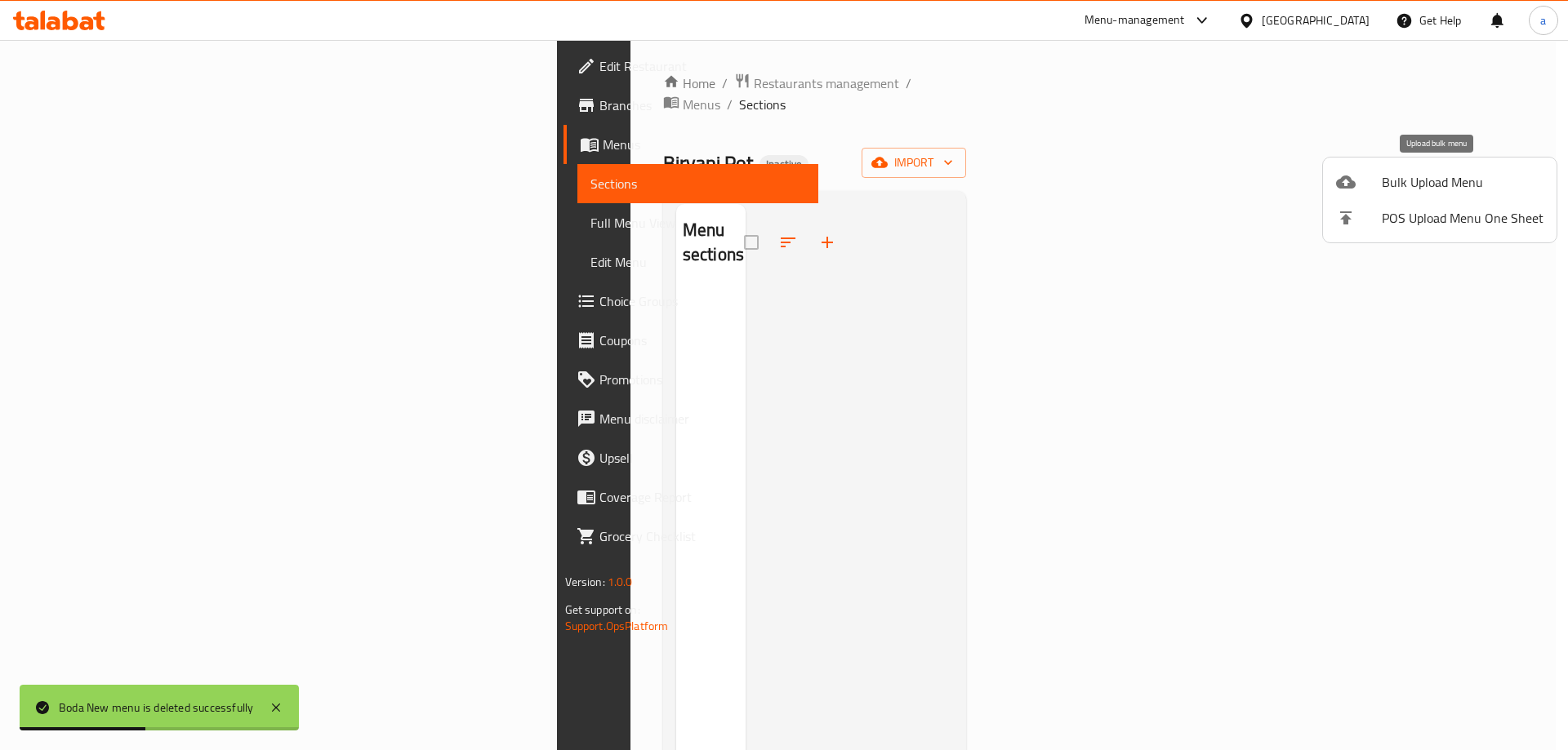
click at [1435, 180] on span "Bulk Upload Menu" at bounding box center [1462, 182] width 162 height 20
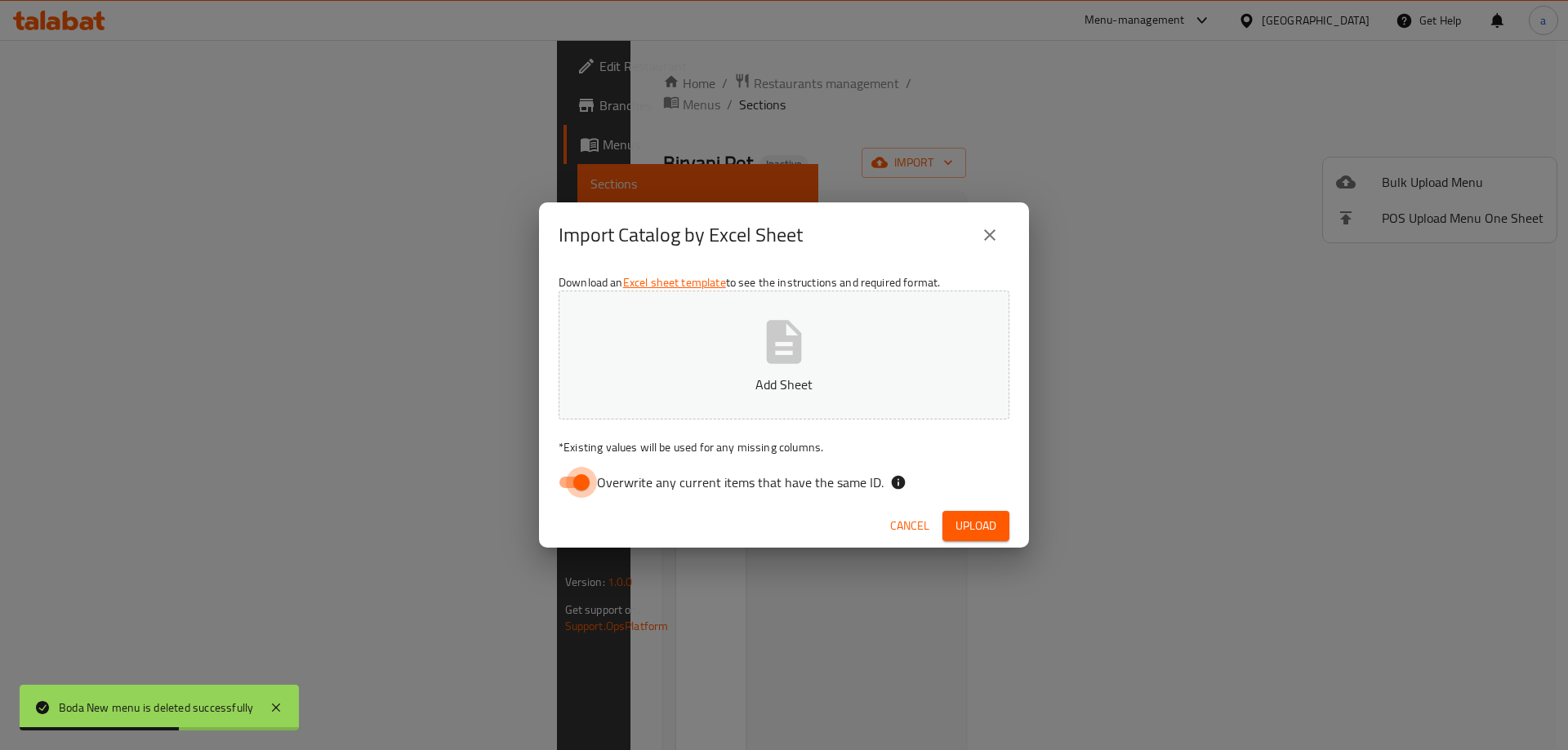
click at [589, 481] on input "Overwrite any current items that have the same ID." at bounding box center [581, 482] width 93 height 31
checkbox input "false"
click at [660, 395] on button "Add Sheet" at bounding box center [784, 355] width 451 height 129
click at [991, 531] on span "Upload" at bounding box center [975, 526] width 41 height 21
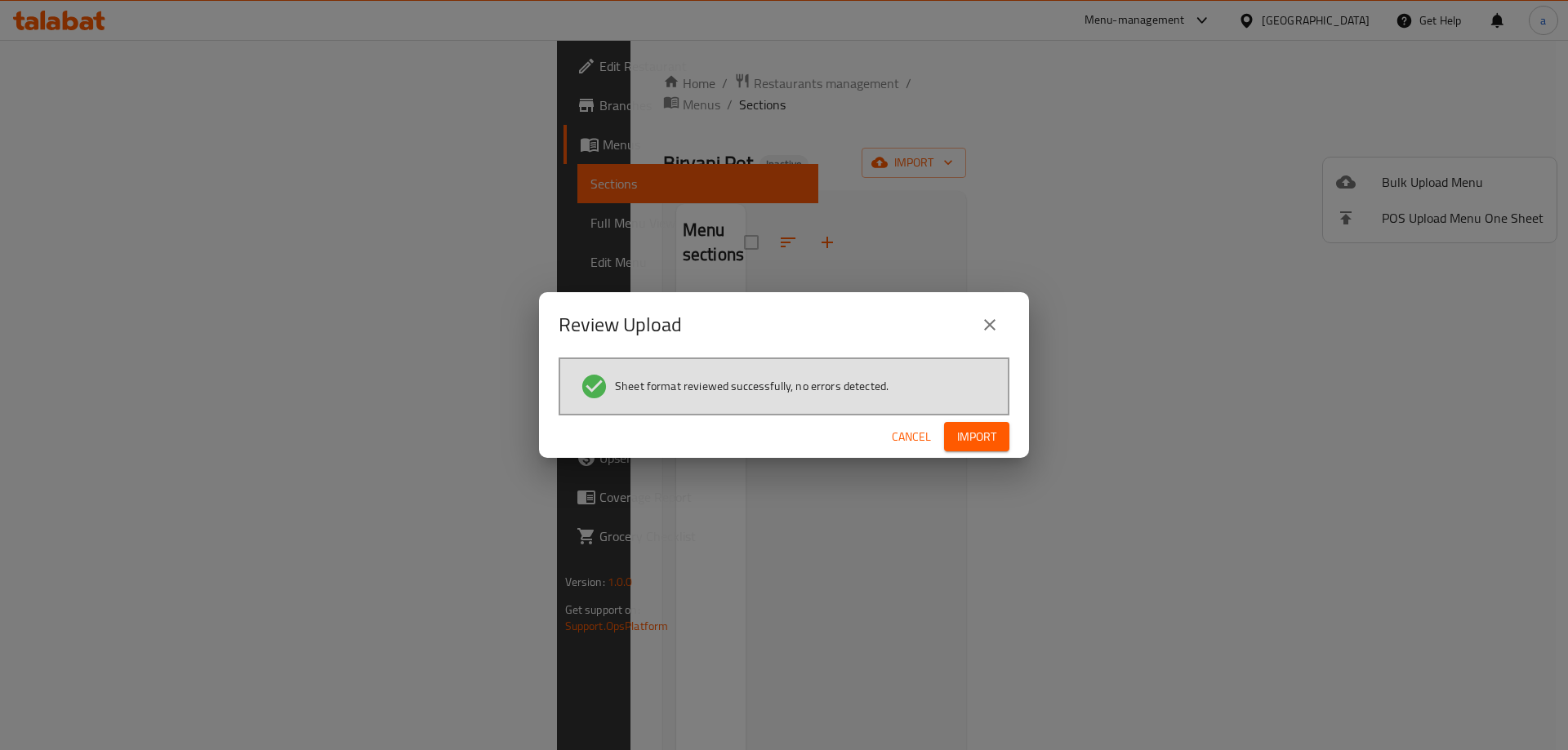
click at [968, 434] on span "Import" at bounding box center [976, 437] width 39 height 21
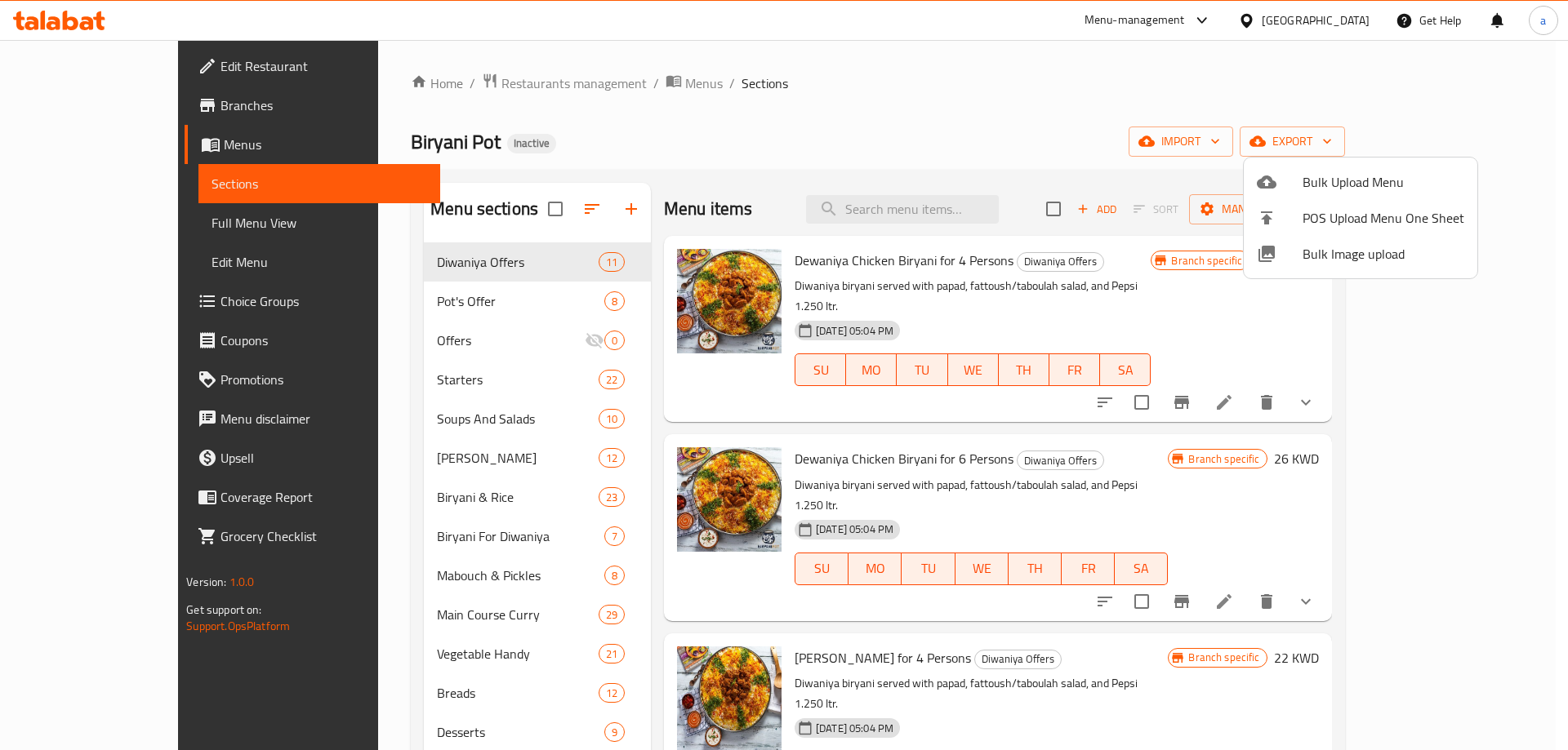
click at [874, 147] on div at bounding box center [784, 375] width 1568 height 750
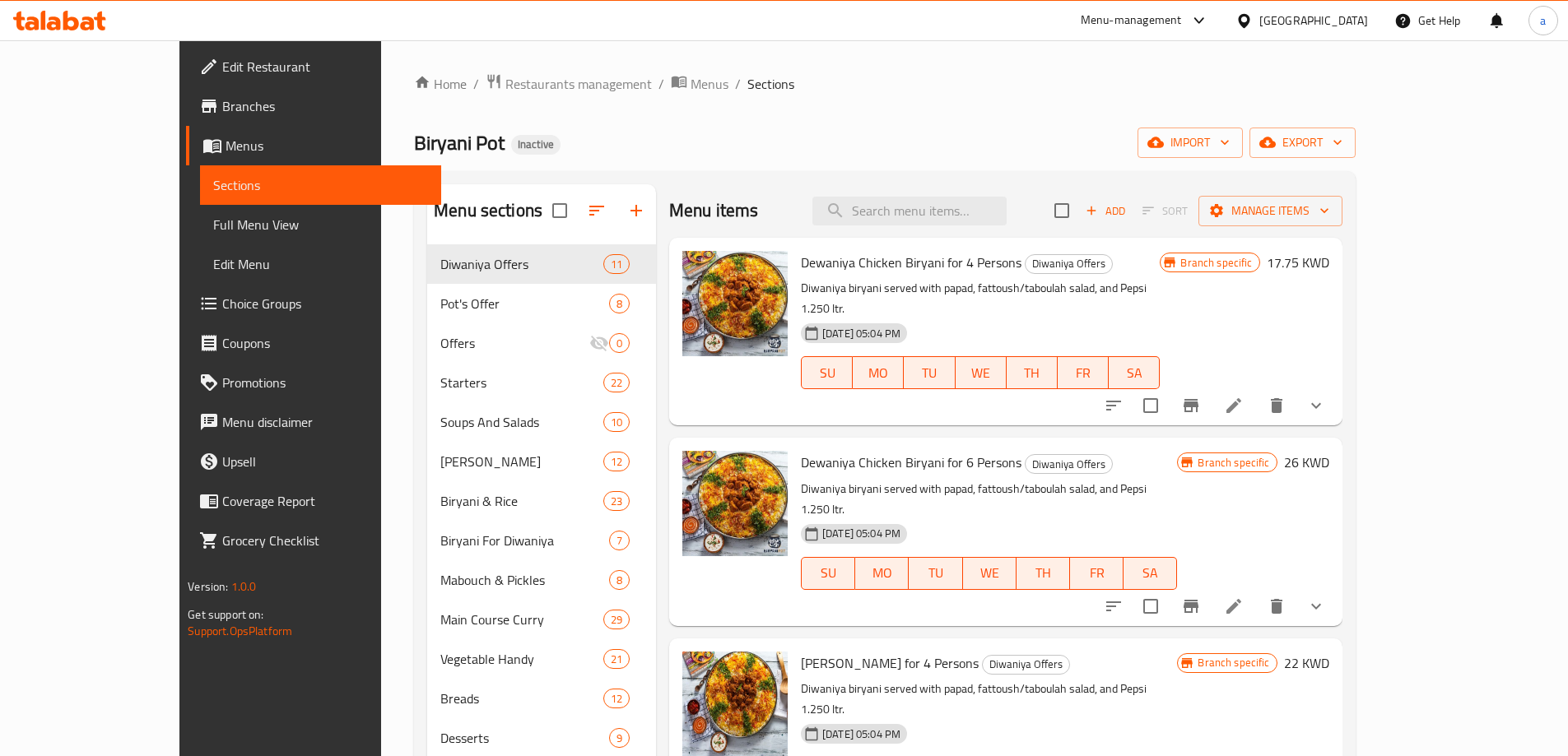
click at [206, 214] on link "Full Menu View" at bounding box center [320, 224] width 241 height 39
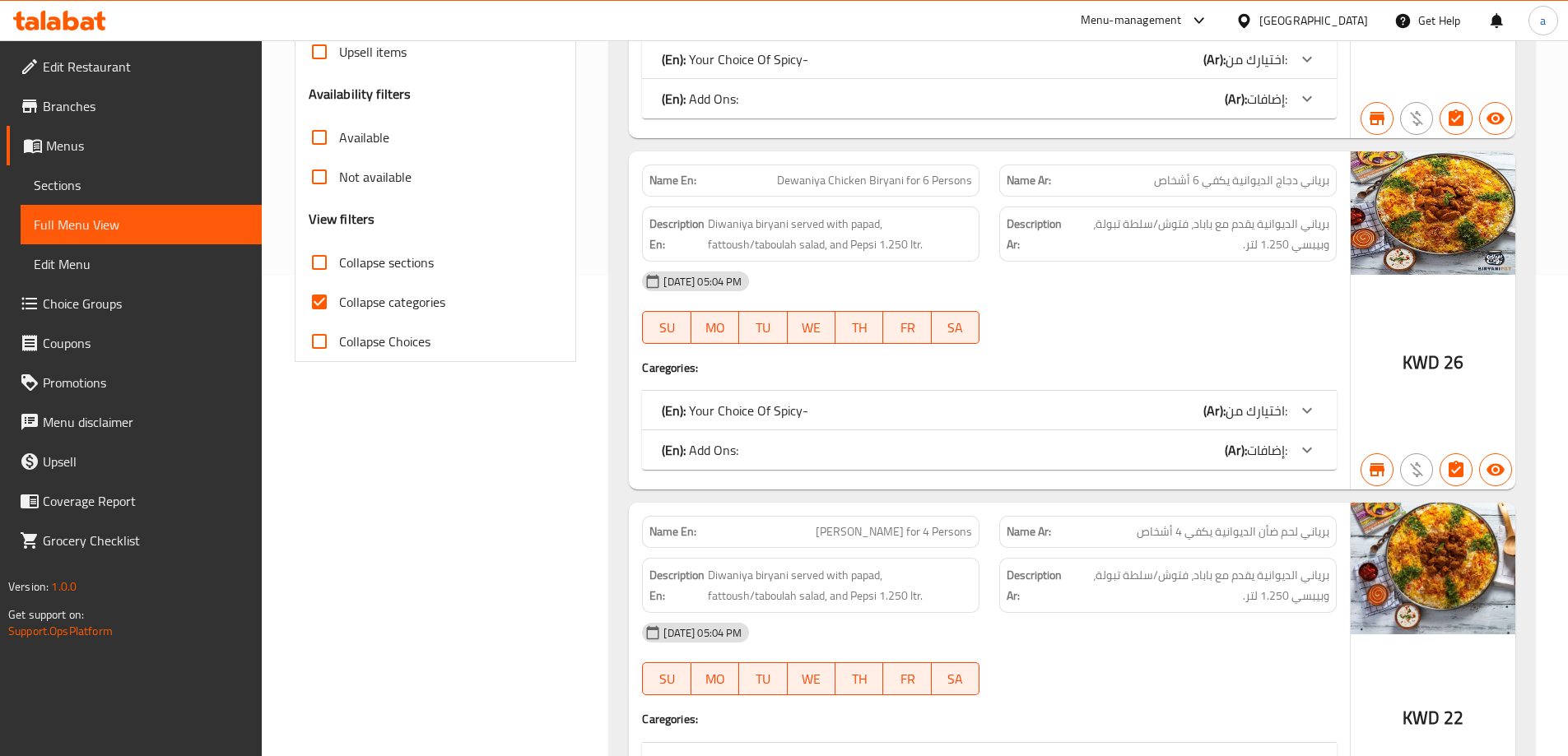
scroll to position [494, 0]
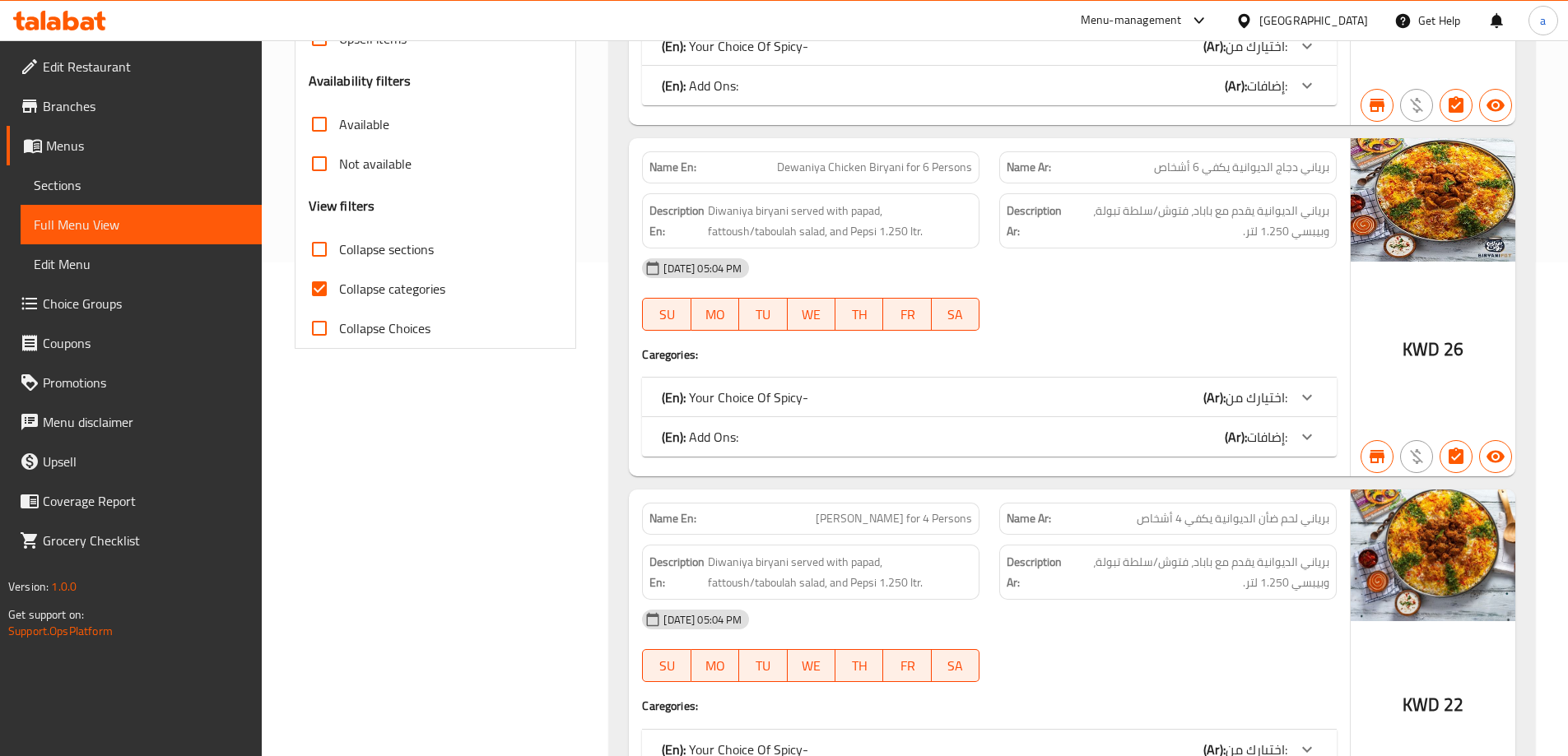
click at [361, 284] on span "Collapse categories" at bounding box center [392, 289] width 106 height 20
click at [339, 284] on input "Collapse categories" at bounding box center [319, 288] width 39 height 39
checkbox input "false"
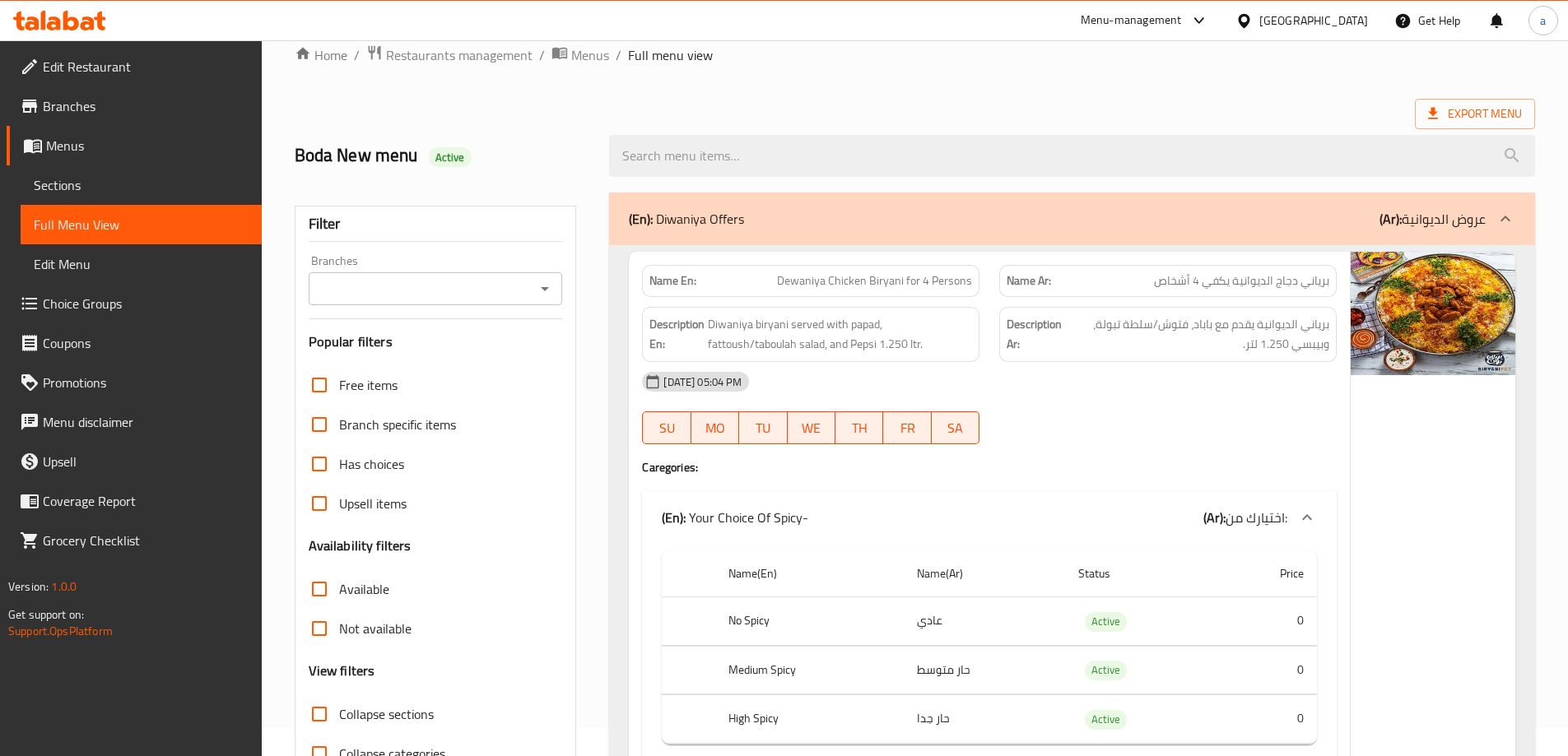
scroll to position [0, 0]
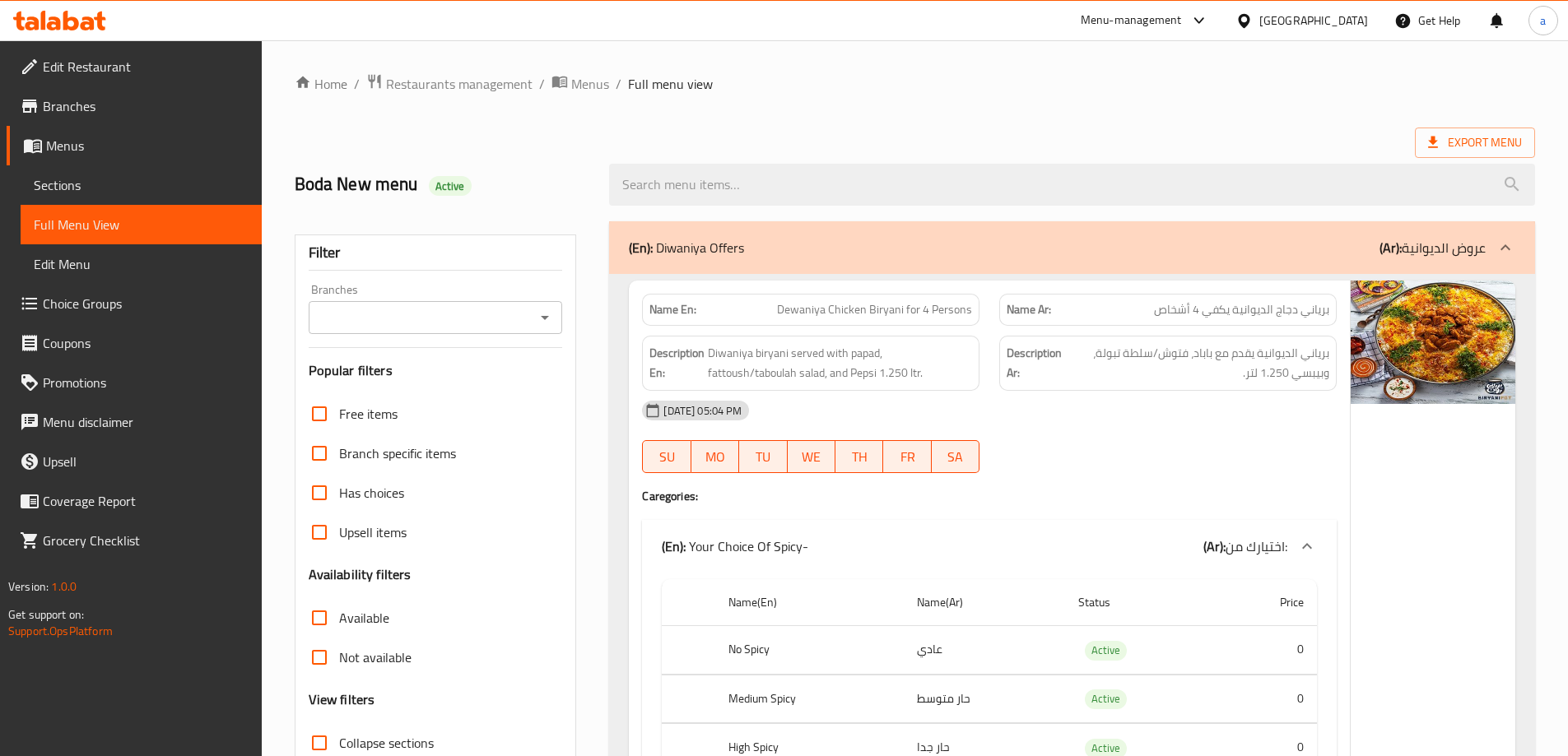
click at [166, 111] on span "Branches" at bounding box center [146, 107] width 206 height 20
